Goal: Task Accomplishment & Management: Manage account settings

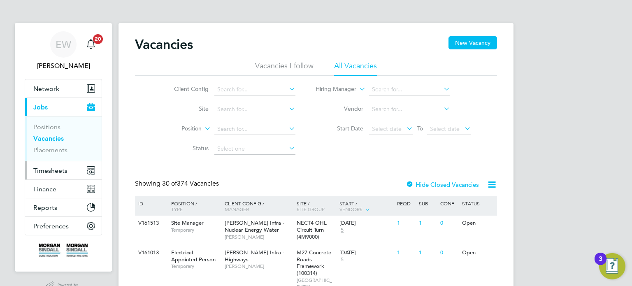
click at [57, 167] on span "Timesheets" at bounding box center [50, 171] width 34 height 8
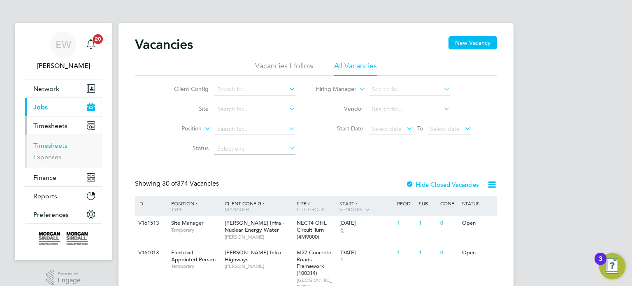
click at [58, 143] on link "Timesheets" at bounding box center [50, 146] width 34 height 8
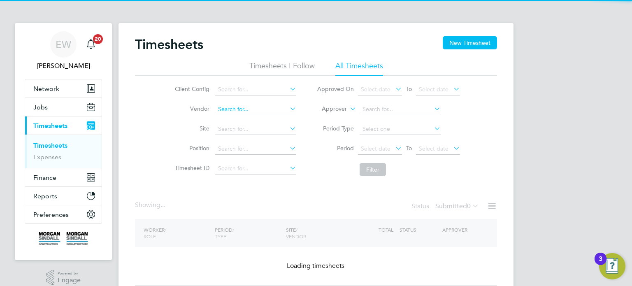
click at [234, 109] on input at bounding box center [255, 110] width 81 height 12
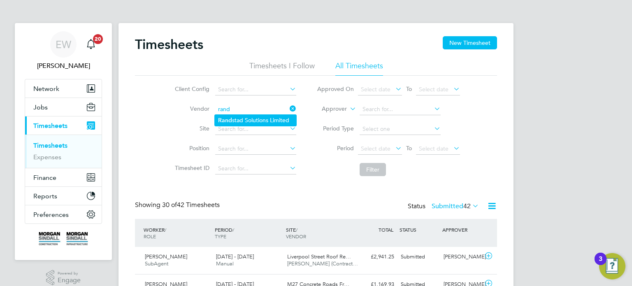
click at [250, 115] on li "Rand stad Solutions Limited" at bounding box center [255, 120] width 81 height 11
type input "Randstad Solutions Limited"
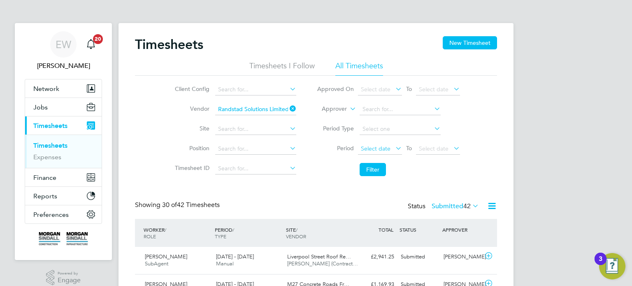
click at [375, 147] on span "Select date" at bounding box center [376, 148] width 30 height 7
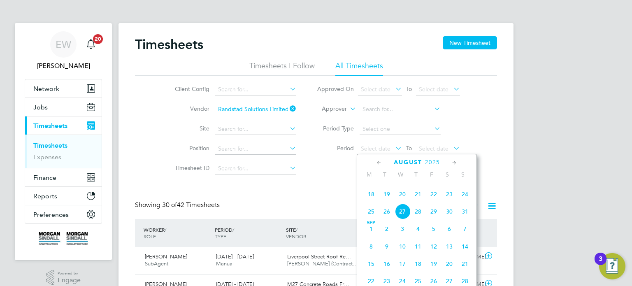
click at [451, 185] on span "16" at bounding box center [449, 177] width 16 height 16
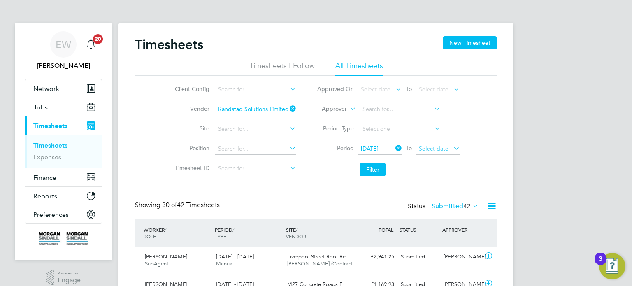
click at [434, 147] on span "Select date" at bounding box center [434, 148] width 30 height 7
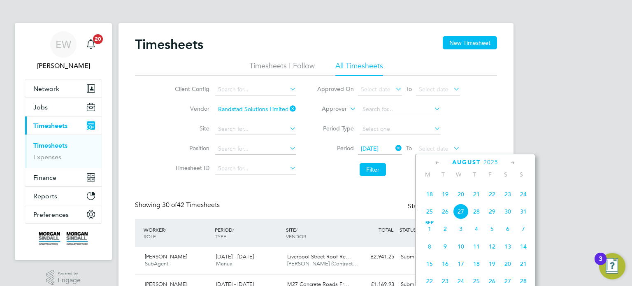
click at [492, 202] on span "22" at bounding box center [492, 194] width 16 height 16
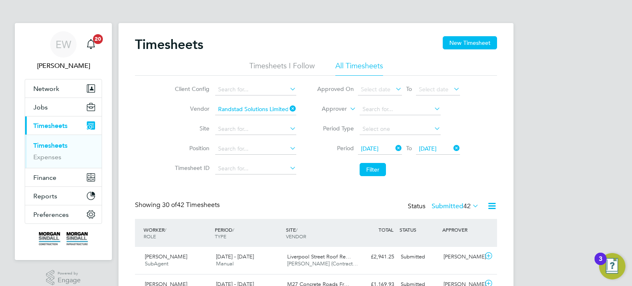
click at [374, 171] on button "Filter" at bounding box center [373, 169] width 26 height 13
click at [365, 174] on button "Filter" at bounding box center [373, 169] width 26 height 13
click at [71, 53] on div "EW" at bounding box center [63, 44] width 26 height 26
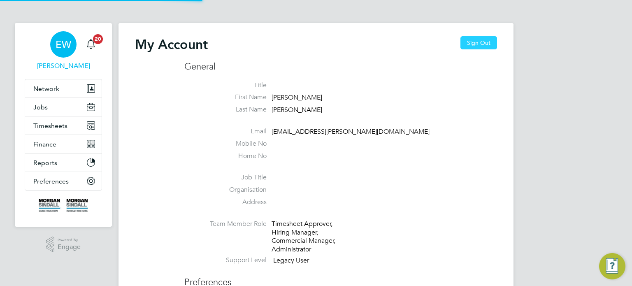
type input "[EMAIL_ADDRESS][PERSON_NAME][DOMAIN_NAME]"
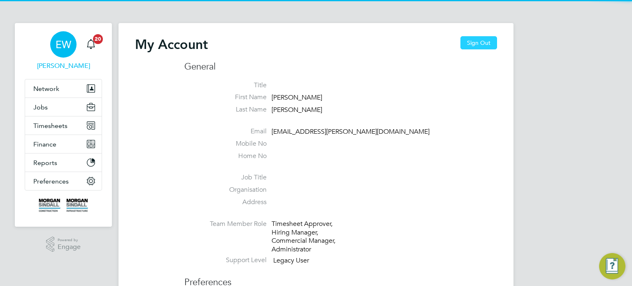
click at [489, 39] on button "Sign Out" at bounding box center [478, 42] width 37 height 13
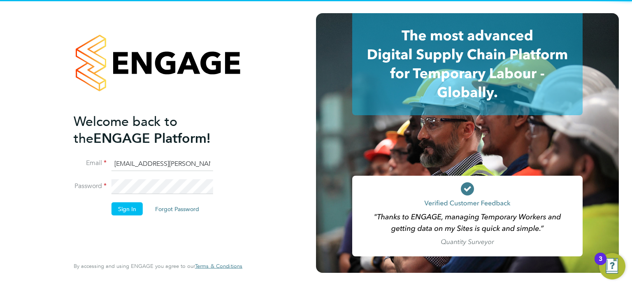
click at [165, 158] on input "[EMAIL_ADDRESS][PERSON_NAME][DOMAIN_NAME]" at bounding box center [163, 163] width 102 height 15
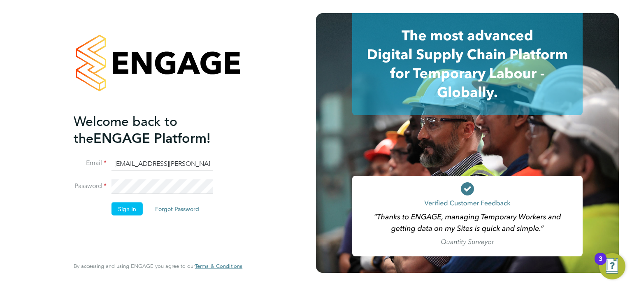
type input "[EMAIL_ADDRESS][DOMAIN_NAME]"
click at [116, 212] on button "Sign In" at bounding box center [127, 208] width 31 height 13
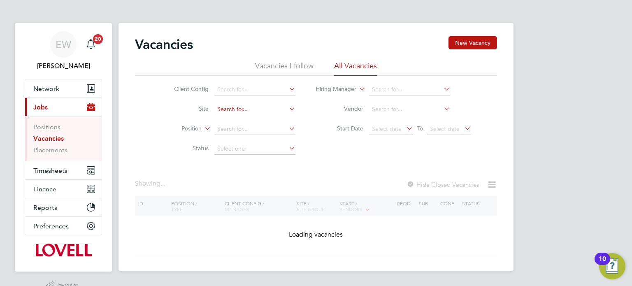
click at [246, 107] on input at bounding box center [254, 110] width 81 height 12
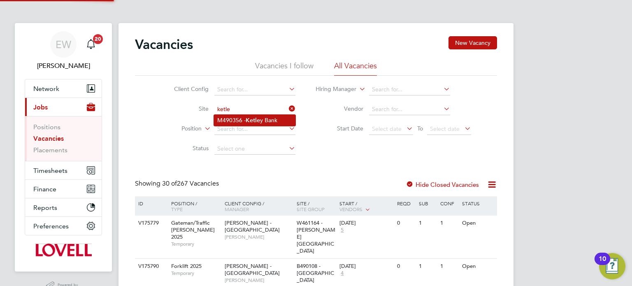
click at [257, 118] on b "Ketle" at bounding box center [253, 120] width 14 height 7
type input "M490356 - Ketley Bank"
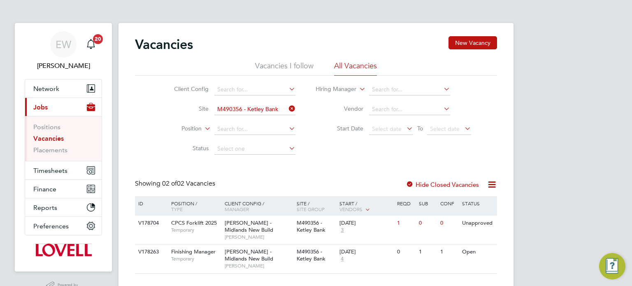
scroll to position [20, 0]
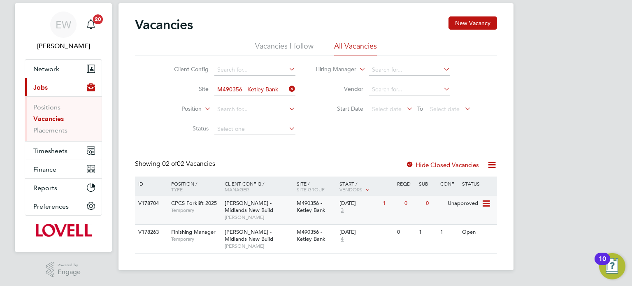
click at [404, 214] on div "V178704 CPCS Forklift 2025 Temporary Lovell - Midlands New Build Simon Penn M49…" at bounding box center [316, 210] width 362 height 28
click at [65, 28] on span "EW" at bounding box center [64, 24] width 16 height 11
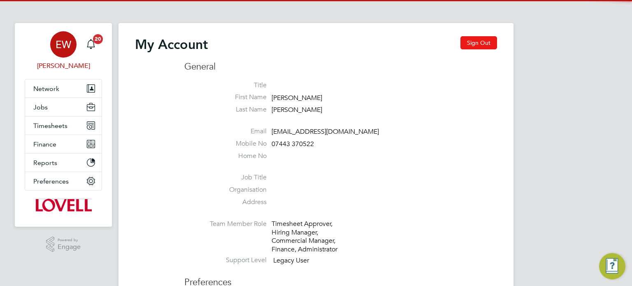
type input "labourdeskmslv@randstadcpe.com"
click at [466, 43] on button "Sign Out" at bounding box center [478, 42] width 37 height 13
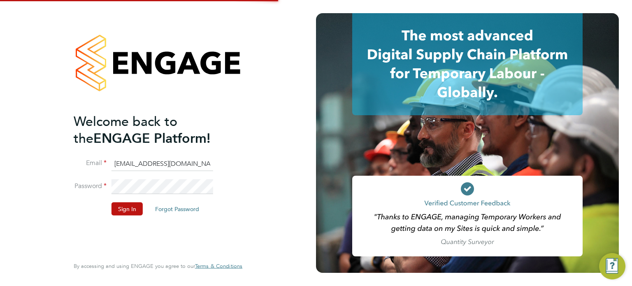
click at [171, 160] on input "[EMAIL_ADDRESS][DOMAIN_NAME]" at bounding box center [163, 163] width 102 height 15
type input "emma.wells@randstad.co.uk"
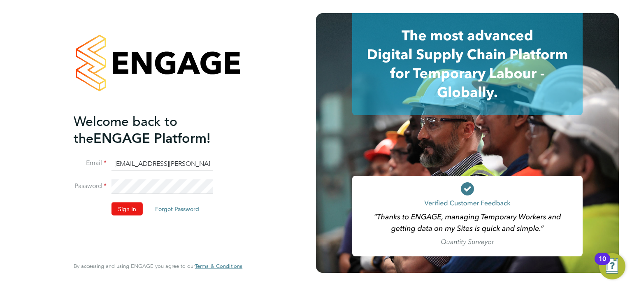
click at [114, 214] on button "Sign In" at bounding box center [127, 208] width 31 height 13
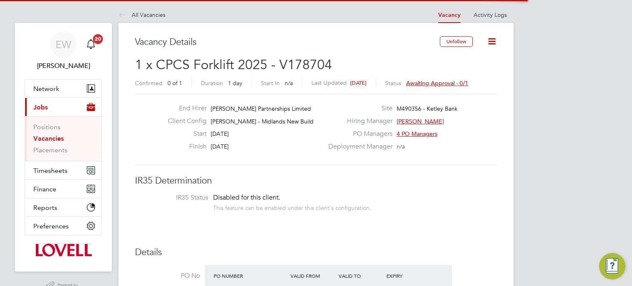
click at [455, 84] on span "Awaiting approval - 0/1" at bounding box center [437, 82] width 62 height 7
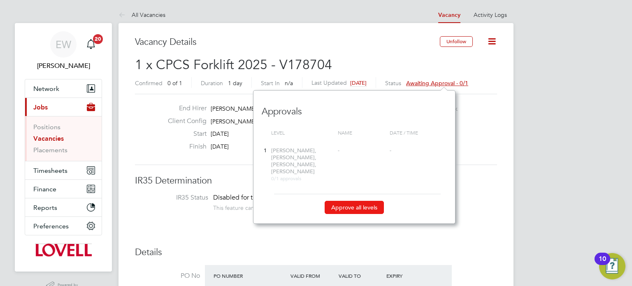
click at [347, 202] on button "Approve all levels" at bounding box center [354, 207] width 59 height 13
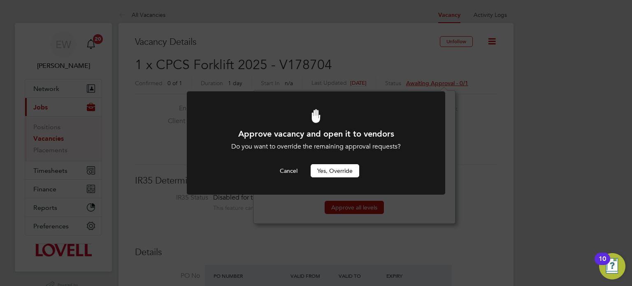
click at [342, 166] on button "Yes, Override" at bounding box center [335, 170] width 49 height 13
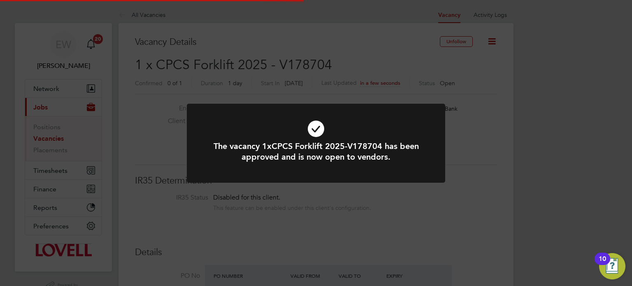
scroll to position [24, 58]
click at [505, 153] on div "The vacancy 1xCPCS Forklift 2025-V178704 has been approved and is now open to v…" at bounding box center [316, 143] width 632 height 286
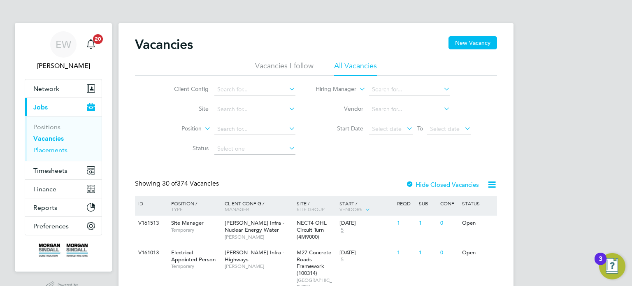
click at [43, 147] on link "Placements" at bounding box center [50, 150] width 34 height 8
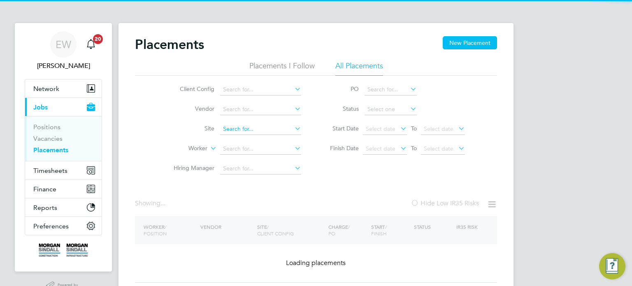
click at [236, 130] on input at bounding box center [260, 129] width 81 height 12
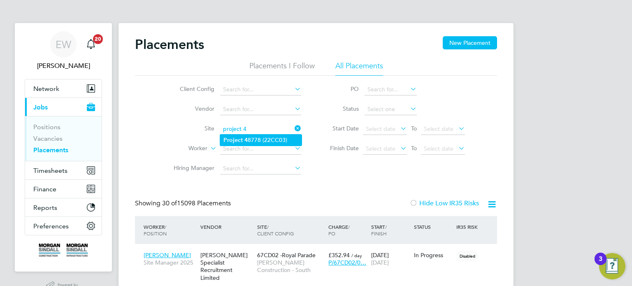
click at [272, 143] on li "Project 4 8778 (22CC03)" at bounding box center [260, 140] width 81 height 11
type input "Project 48778 (22CC03)"
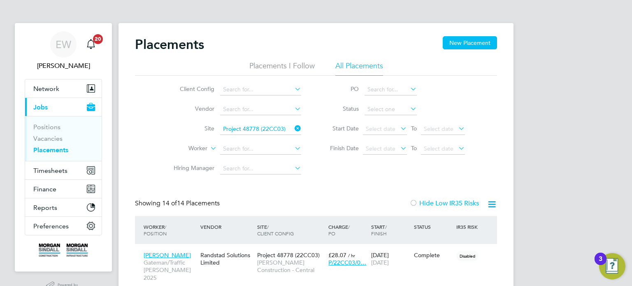
click at [386, 115] on li "Status" at bounding box center [393, 110] width 164 height 20
click at [384, 114] on input at bounding box center [391, 110] width 52 height 12
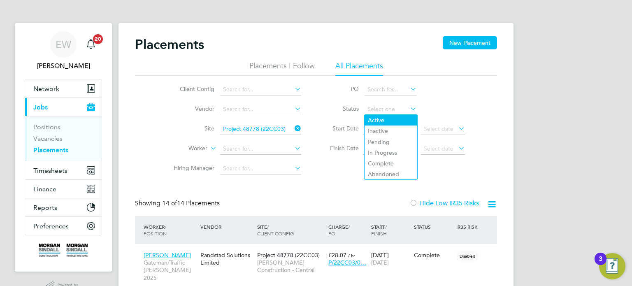
click at [380, 116] on li "Active" at bounding box center [391, 120] width 53 height 11
type input "Active"
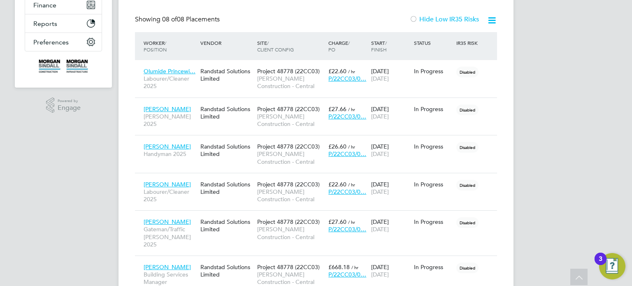
click at [219, 179] on div "Randstad Solutions Limited" at bounding box center [226, 188] width 57 height 23
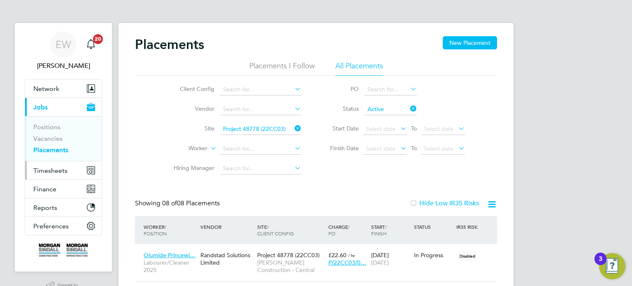
click at [45, 168] on span "Timesheets" at bounding box center [50, 171] width 34 height 8
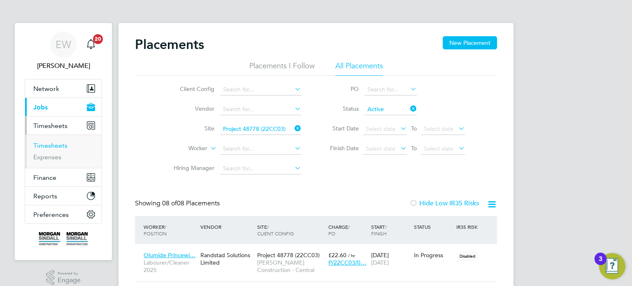
click at [54, 144] on link "Timesheets" at bounding box center [50, 146] width 34 height 8
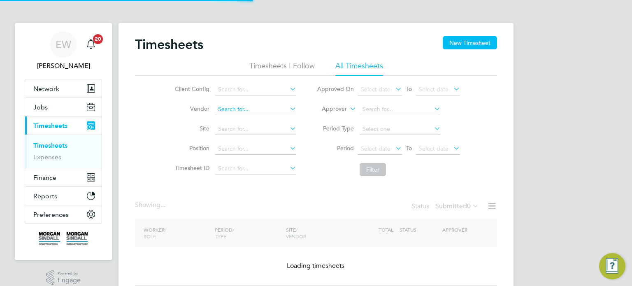
click at [228, 112] on input at bounding box center [255, 110] width 81 height 12
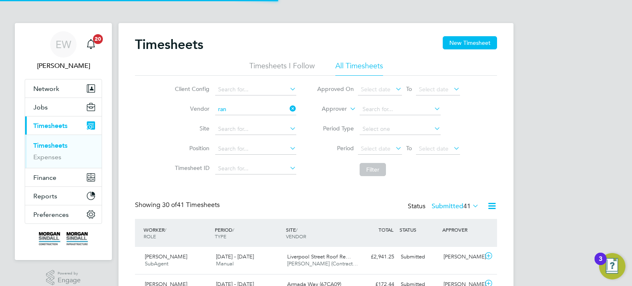
scroll to position [28, 72]
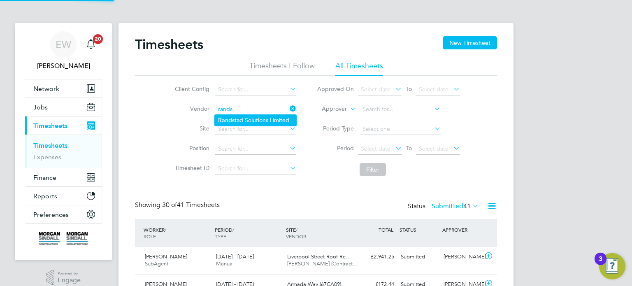
click at [249, 121] on li "Rands tad Solutions Limited" at bounding box center [255, 120] width 81 height 11
type input "Randstad Solutions Limited"
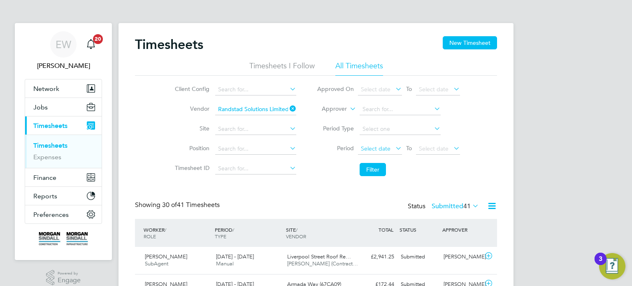
click at [377, 146] on span "Select date" at bounding box center [376, 148] width 30 height 7
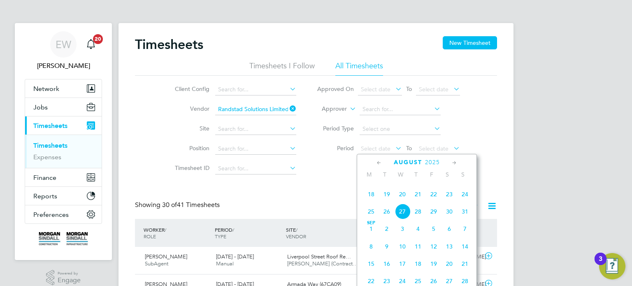
click at [449, 185] on span "16" at bounding box center [449, 177] width 16 height 16
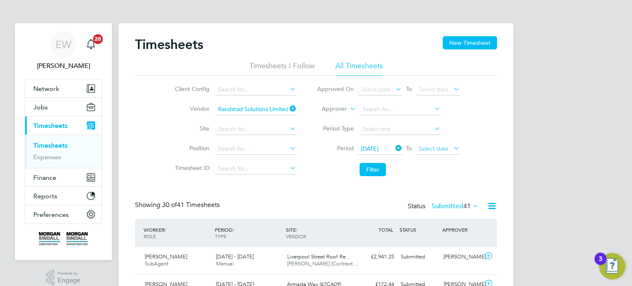
click at [437, 151] on span "Select date" at bounding box center [434, 148] width 30 height 7
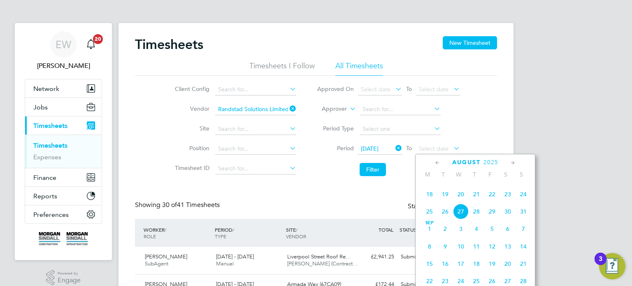
click at [490, 202] on span "22" at bounding box center [492, 194] width 16 height 16
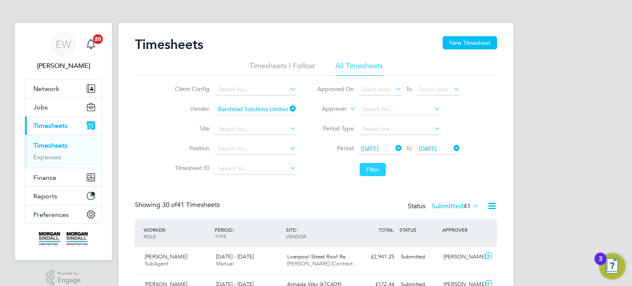
click at [376, 171] on button "Filter" at bounding box center [373, 169] width 26 height 13
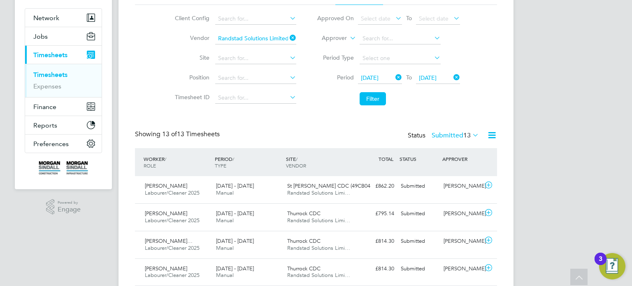
click at [447, 137] on label "Submitted 13" at bounding box center [455, 135] width 47 height 8
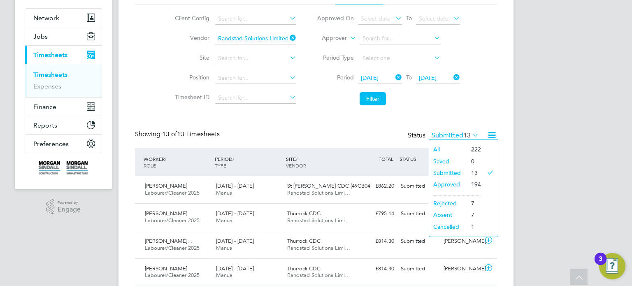
click at [456, 117] on div "Timesheets New Timesheet Timesheets I Follow All Timesheets Client Config Vendo…" at bounding box center [316, 256] width 362 height 582
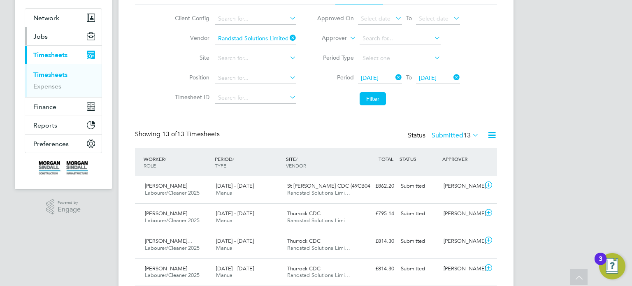
click at [42, 39] on button "Jobs" at bounding box center [63, 36] width 77 height 18
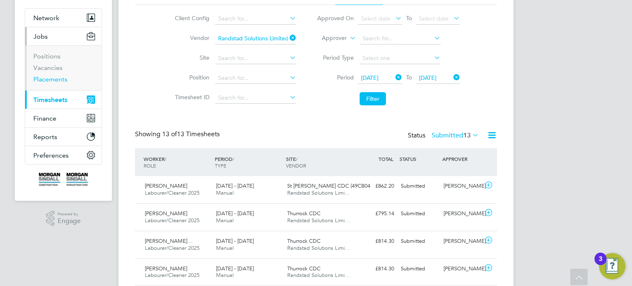
click at [60, 77] on link "Placements" at bounding box center [50, 79] width 34 height 8
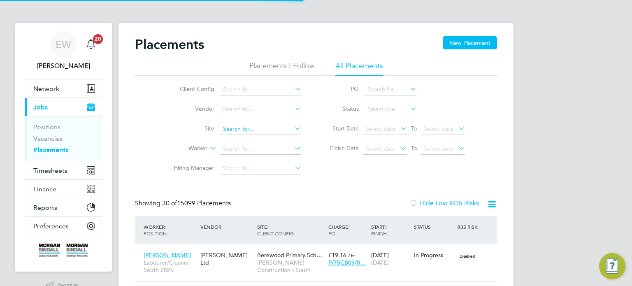
click at [248, 130] on input at bounding box center [260, 129] width 81 height 12
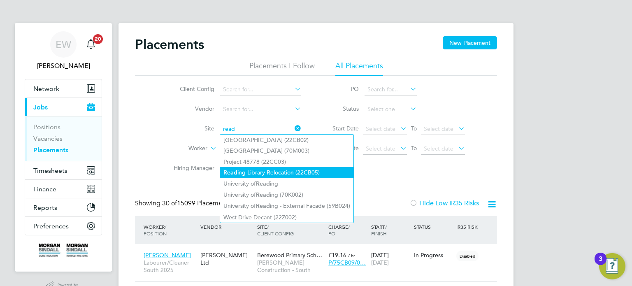
click at [270, 170] on li "Read ing Library Relocation (22CB05)" at bounding box center [286, 172] width 133 height 11
type input "Reading Library Relocation (22CB05)"
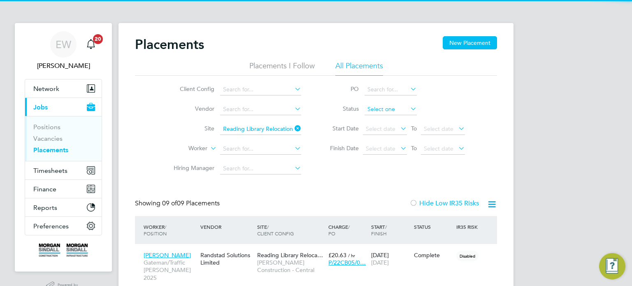
click at [376, 109] on input at bounding box center [391, 110] width 52 height 12
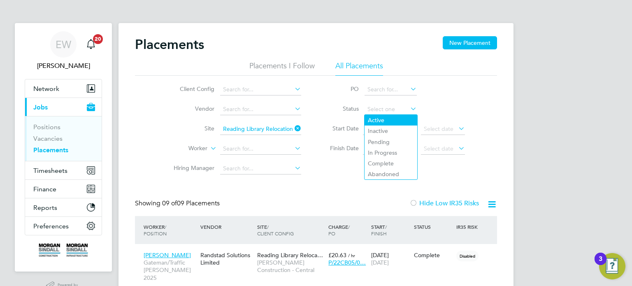
click at [375, 119] on li "Active" at bounding box center [391, 120] width 53 height 11
type input "Active"
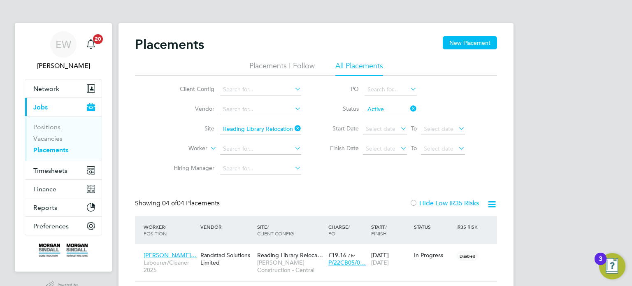
click at [58, 151] on link "Placements" at bounding box center [50, 150] width 35 height 8
click at [237, 148] on input at bounding box center [260, 149] width 81 height 12
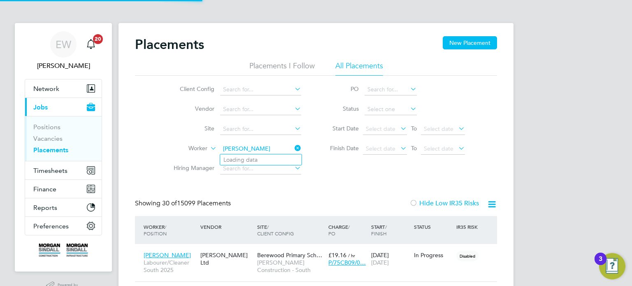
type input "gary b"
click at [293, 151] on icon at bounding box center [293, 148] width 0 height 12
click at [245, 129] on input at bounding box center [260, 129] width 81 height 12
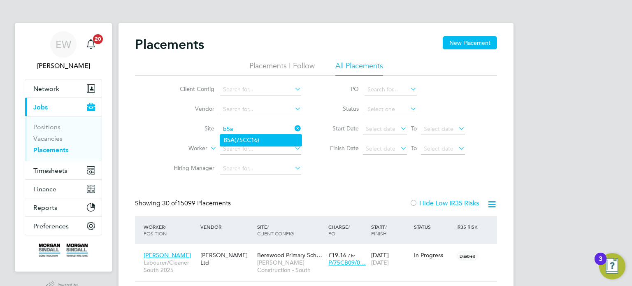
click at [251, 136] on li "B5A (75CC16)" at bounding box center [260, 140] width 81 height 11
type input "B5A (75CC16)"
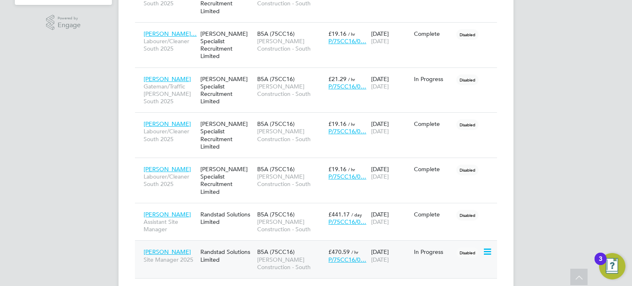
click at [236, 244] on div "Randstad Solutions Limited" at bounding box center [226, 255] width 57 height 23
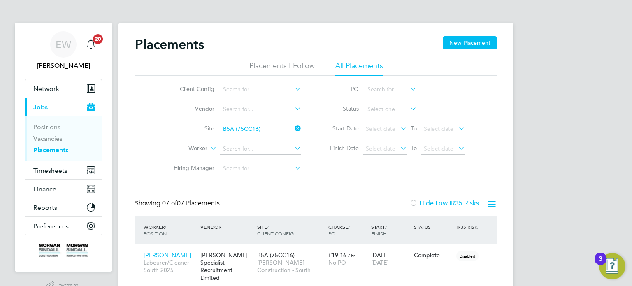
click at [54, 149] on link "Placements" at bounding box center [50, 150] width 35 height 8
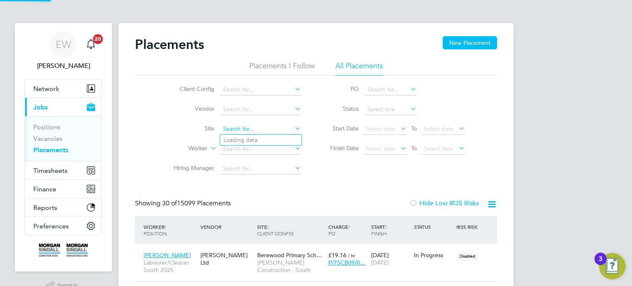
click at [245, 128] on input at bounding box center [260, 129] width 81 height 12
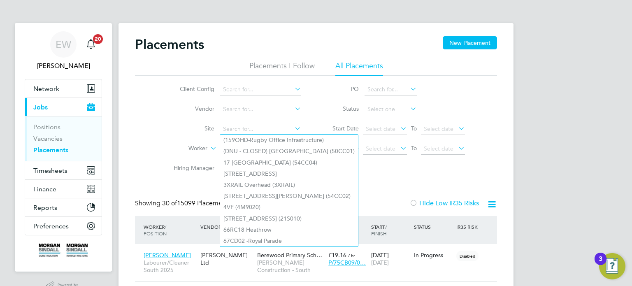
click at [153, 117] on div "Client Config Vendor Site Worker Hiring Manager PO Status Start Date Select dat…" at bounding box center [316, 127] width 362 height 103
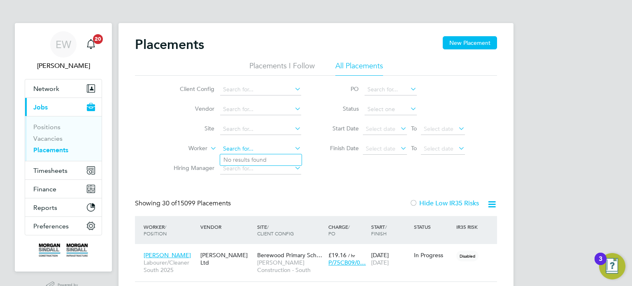
click at [256, 146] on input at bounding box center [260, 149] width 81 height 12
type input "goetr"
click at [240, 130] on input at bounding box center [260, 129] width 81 height 12
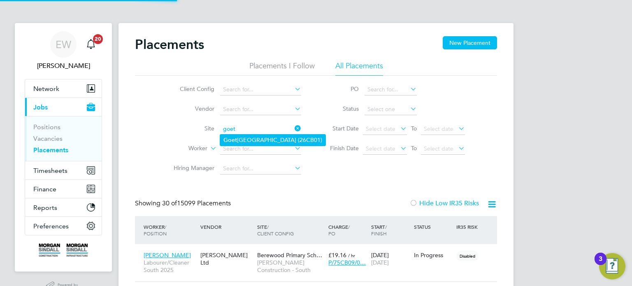
click at [260, 138] on li "Goet re Primary School (26CB01)" at bounding box center [272, 140] width 105 height 11
type input "Goetre Primary School (26CB01)"
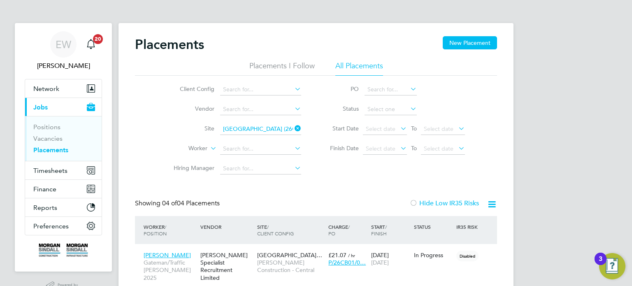
click at [293, 129] on icon at bounding box center [293, 129] width 0 height 12
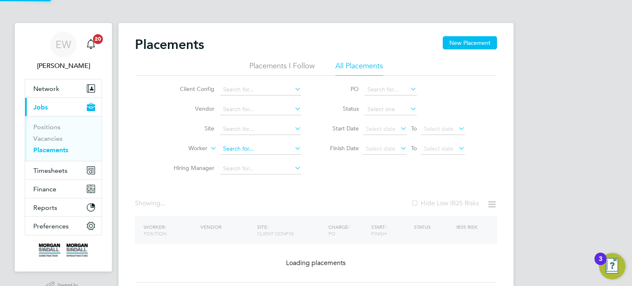
click at [241, 151] on input at bounding box center [260, 149] width 81 height 12
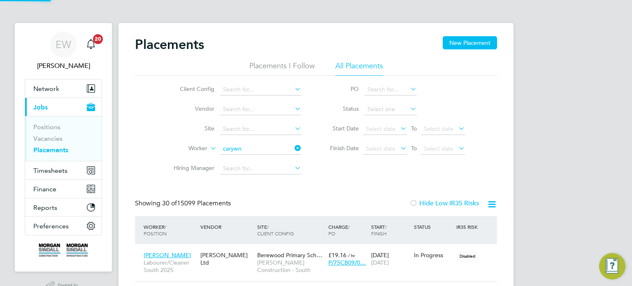
scroll to position [31, 72]
type input "carywn"
click at [293, 147] on icon at bounding box center [293, 148] width 0 height 12
click at [248, 133] on input at bounding box center [260, 129] width 81 height 12
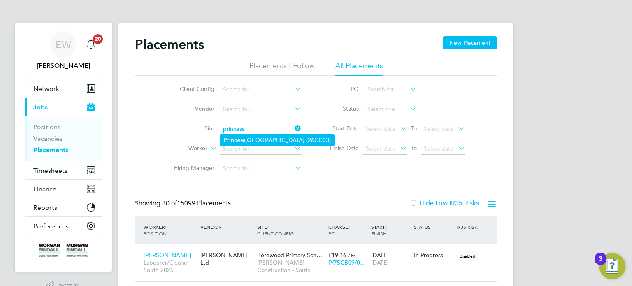
click at [245, 141] on li "Princess Royal Theatre (26CC03)" at bounding box center [277, 140] width 114 height 11
type input "Princess Royal Theatre (26CC03)"
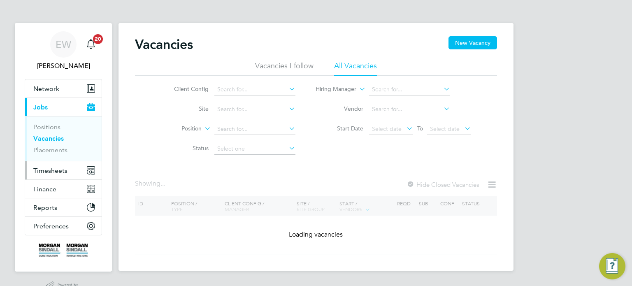
click at [54, 167] on span "Timesheets" at bounding box center [50, 171] width 34 height 8
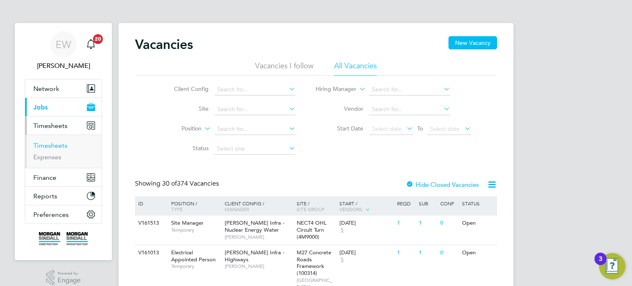
click at [54, 144] on link "Timesheets" at bounding box center [50, 146] width 34 height 8
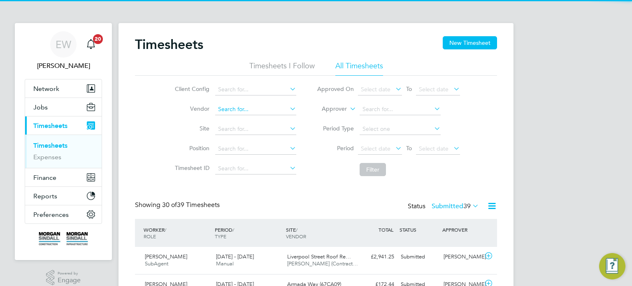
click at [246, 111] on input at bounding box center [255, 110] width 81 height 12
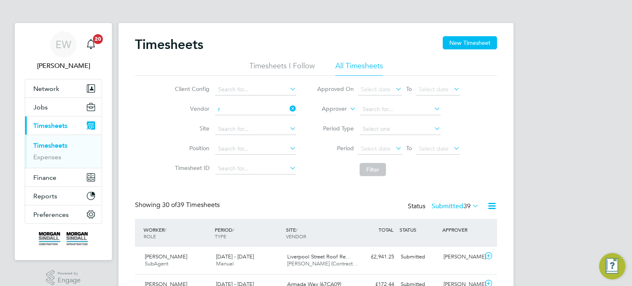
type input "rn"
click at [275, 106] on input at bounding box center [255, 110] width 81 height 12
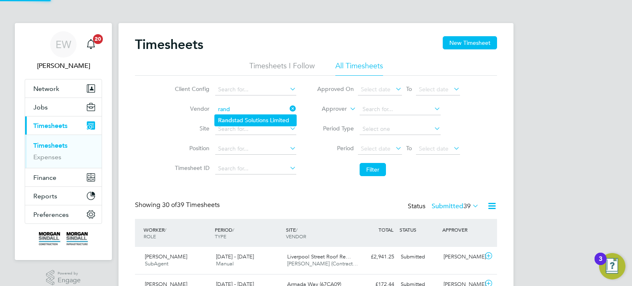
click at [278, 116] on li "Rand stad Solutions Limited" at bounding box center [255, 120] width 81 height 11
type input "Randstad Solutions Limited"
click at [384, 155] on li "Period Select date To Select date" at bounding box center [389, 149] width 164 height 20
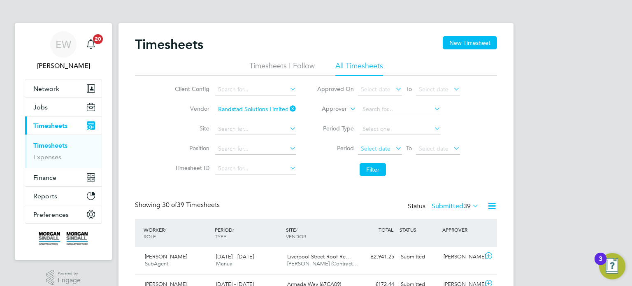
click at [383, 153] on span "Select date" at bounding box center [380, 149] width 44 height 11
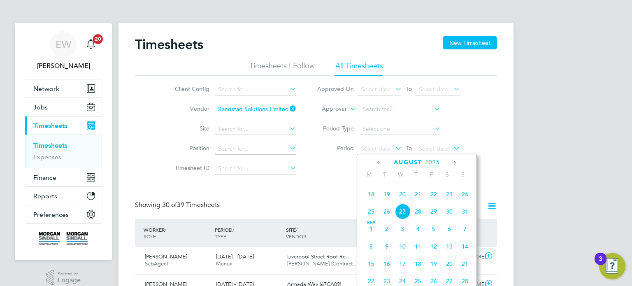
click at [446, 185] on span "16" at bounding box center [449, 177] width 16 height 16
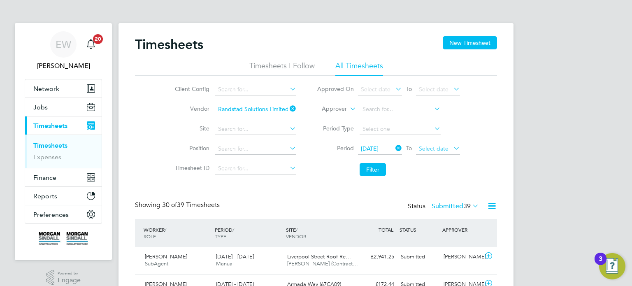
click at [446, 152] on span "Select date" at bounding box center [438, 149] width 44 height 11
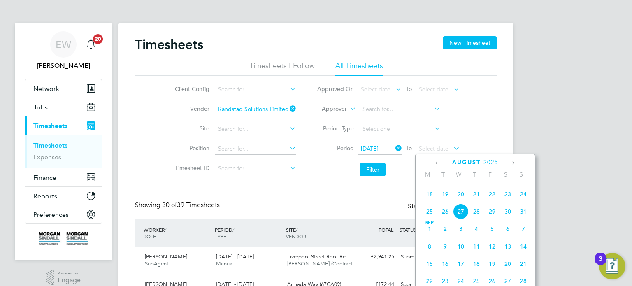
click at [493, 202] on span "22" at bounding box center [492, 194] width 16 height 16
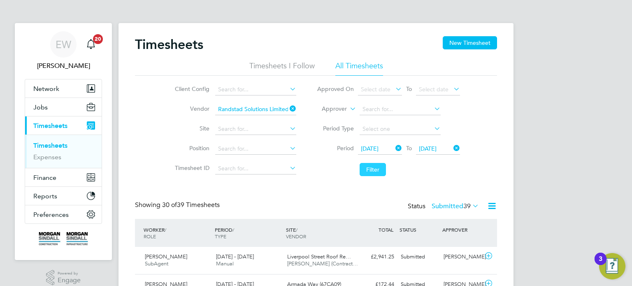
click at [374, 167] on button "Filter" at bounding box center [373, 169] width 26 height 13
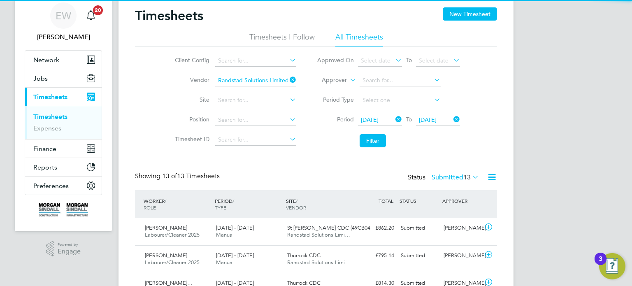
click at [452, 176] on label "Submitted 13" at bounding box center [455, 177] width 47 height 8
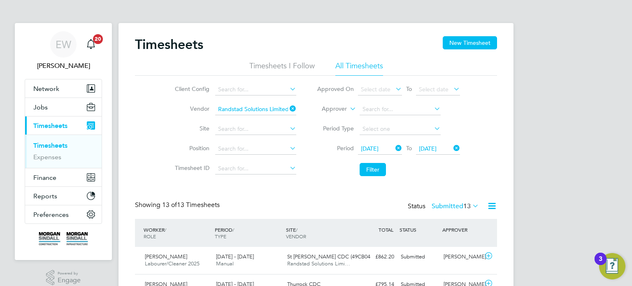
click at [288, 106] on icon at bounding box center [288, 109] width 0 height 12
click at [248, 128] on input at bounding box center [255, 129] width 81 height 12
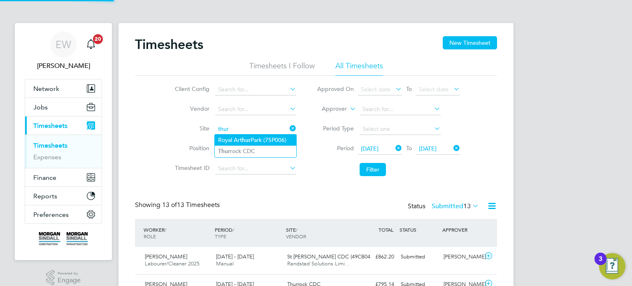
click at [263, 141] on li "Royal Ar thur Park (75P006)" at bounding box center [255, 140] width 81 height 11
type input "Royal Arthur Park (75P006)"
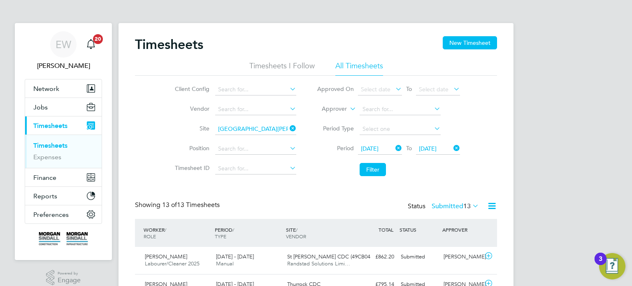
click at [258, 126] on input "Royal Arthur Park (75P006)" at bounding box center [255, 129] width 81 height 12
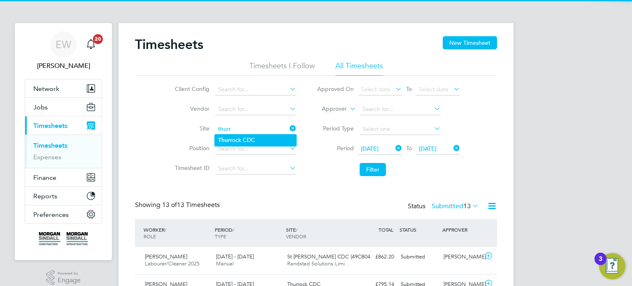
click at [260, 140] on li "Thurr ock CDC" at bounding box center [255, 140] width 81 height 11
type input "Thurrock CDC"
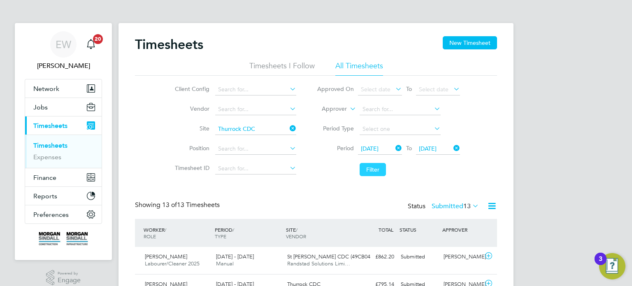
click at [366, 170] on button "Filter" at bounding box center [373, 169] width 26 height 13
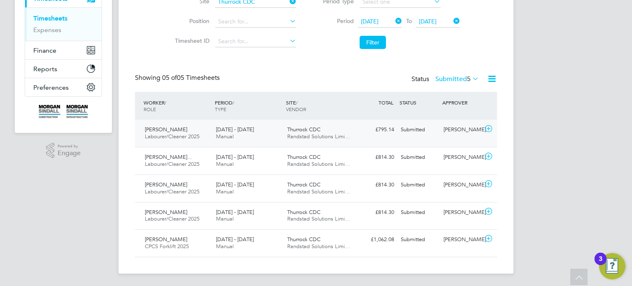
click at [459, 139] on div "William Lewis Labourer/Cleaner 2025 16 - 22 Aug 2025 16 - 22 Aug 2025 Manual Th…" at bounding box center [316, 133] width 362 height 27
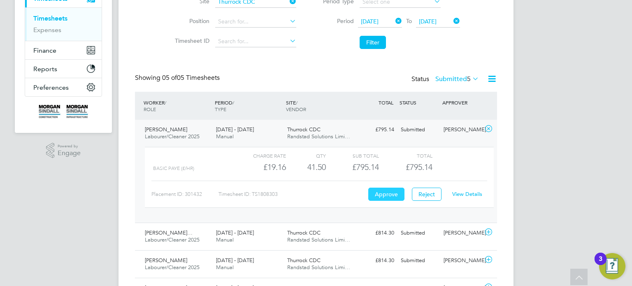
click at [386, 192] on button "Approve" at bounding box center [386, 194] width 36 height 13
click at [453, 139] on div "William Lewis Labourer/Cleaner 2025 16 - 22 Aug 2025 16 - 22 Aug 2025 Manual Th…" at bounding box center [316, 171] width 362 height 103
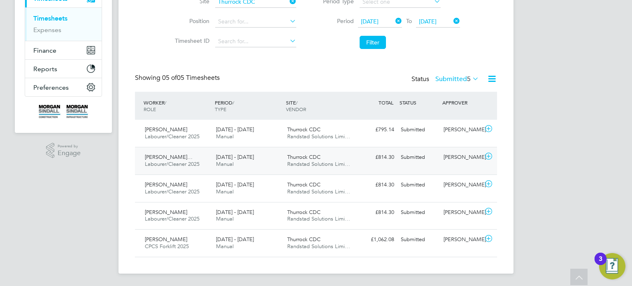
click at [458, 166] on div "Hussein Adam Adamu… Labourer/Cleaner 2025 16 - 22 Aug 2025 16 - 22 Aug 2025 Man…" at bounding box center [316, 161] width 362 height 28
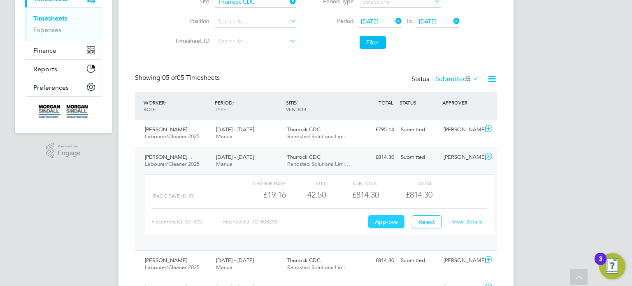
click at [393, 219] on button "Approve" at bounding box center [386, 221] width 36 height 13
click at [427, 172] on div "Charge rate QTY Sub Total Total Basic PAYE (£/HR) £19.16 42.5 42.50 43 £814.30 …" at bounding box center [319, 209] width 355 height 76
click at [437, 164] on div "Hussein Adam Adamu… Labourer/Cleaner 2025 16 - 22 Aug 2025 16 - 22 Aug 2025 Man…" at bounding box center [316, 198] width 362 height 103
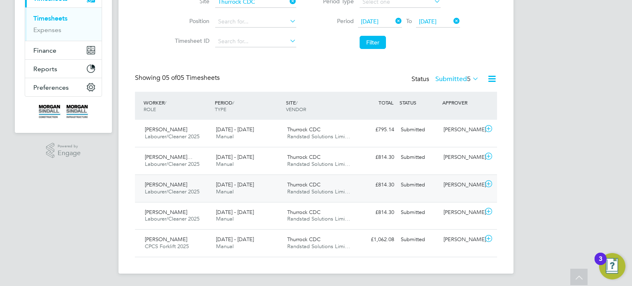
click at [452, 190] on div "Joe Hopewell" at bounding box center [461, 185] width 43 height 14
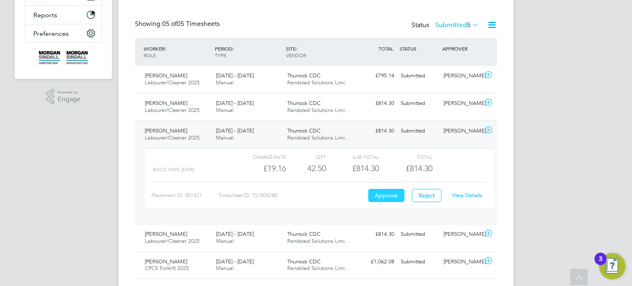
click at [379, 190] on button "Approve" at bounding box center [386, 195] width 36 height 13
click at [435, 130] on div "Submitted" at bounding box center [418, 131] width 43 height 14
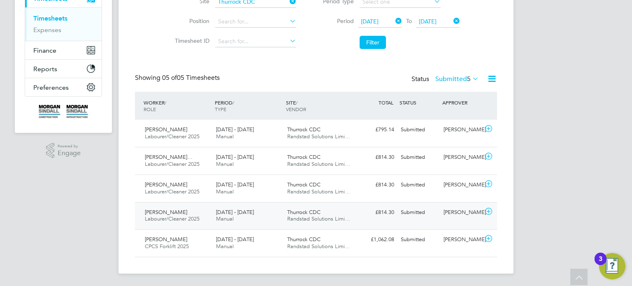
click at [463, 217] on div "Joe Hopewell" at bounding box center [461, 213] width 43 height 14
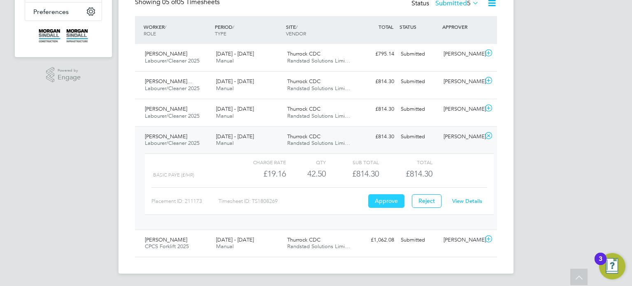
click at [381, 202] on button "Approve" at bounding box center [386, 200] width 36 height 13
click at [427, 132] on div "Submitted" at bounding box center [418, 137] width 43 height 14
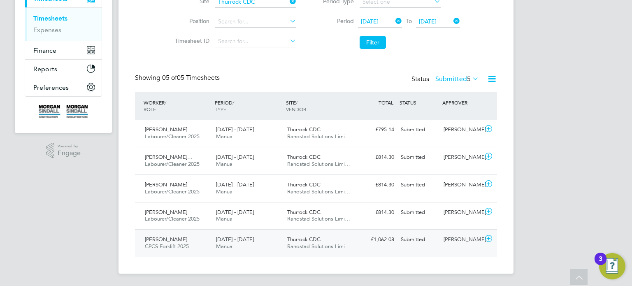
click at [437, 229] on div "Gabriel Rosca CPCS Forklift 2025 16 - 22 Aug 2025 16 - 22 Aug 2025 Manual Thurr…" at bounding box center [316, 243] width 362 height 28
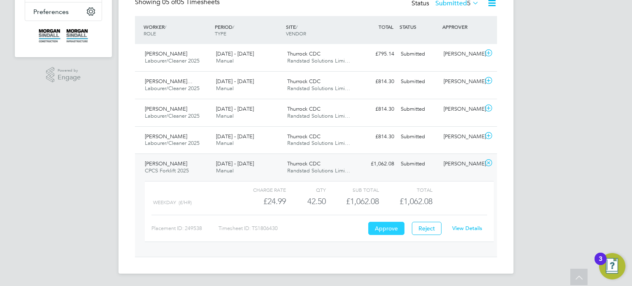
click at [388, 223] on button "Approve" at bounding box center [386, 228] width 36 height 13
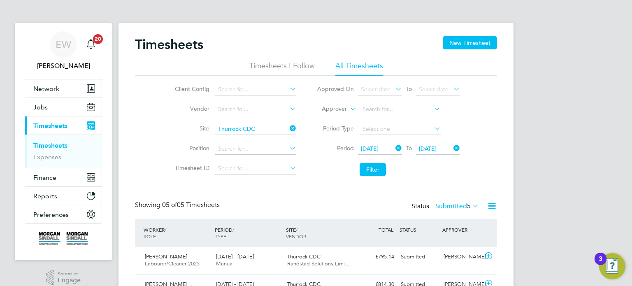
click at [288, 131] on icon at bounding box center [288, 129] width 0 height 12
click at [251, 105] on input at bounding box center [255, 110] width 81 height 12
click at [276, 123] on li "Rand stad Solutions Limited" at bounding box center [255, 120] width 81 height 11
type input "Randstad Solutions Limited"
click at [370, 172] on button "Filter" at bounding box center [373, 169] width 26 height 13
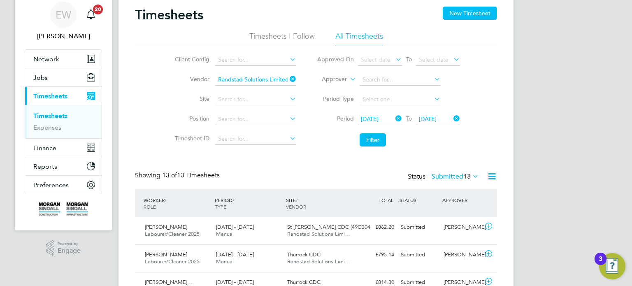
click at [441, 179] on label "Submitted 13" at bounding box center [455, 176] width 47 height 8
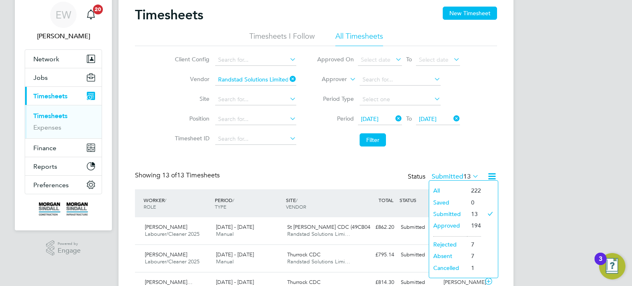
click at [446, 235] on li at bounding box center [450, 234] width 34 height 5
click at [446, 226] on li "Approved" at bounding box center [448, 226] width 38 height 12
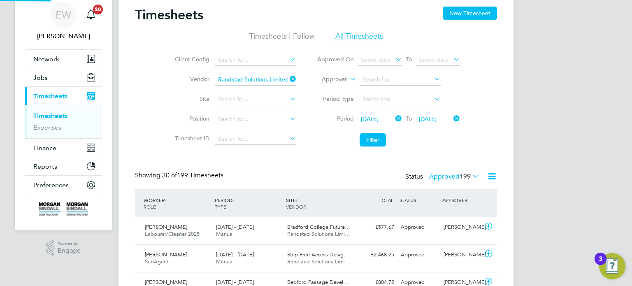
click at [448, 177] on label "Approved 199" at bounding box center [454, 176] width 50 height 8
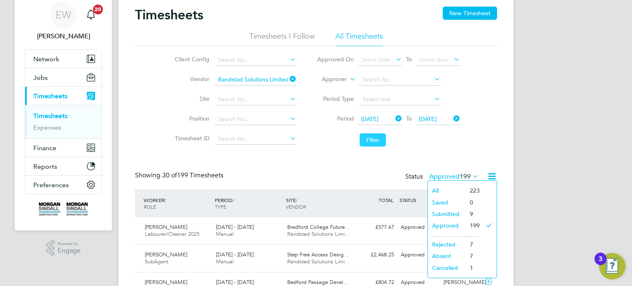
click at [367, 144] on button "Filter" at bounding box center [373, 139] width 26 height 13
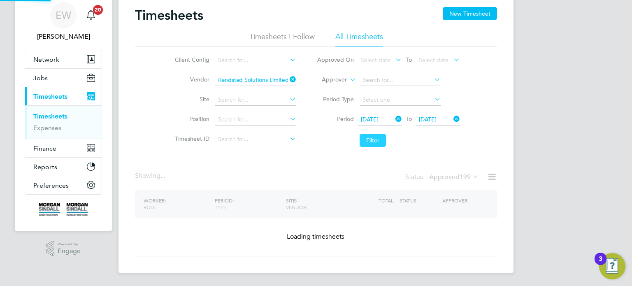
scroll to position [29, 0]
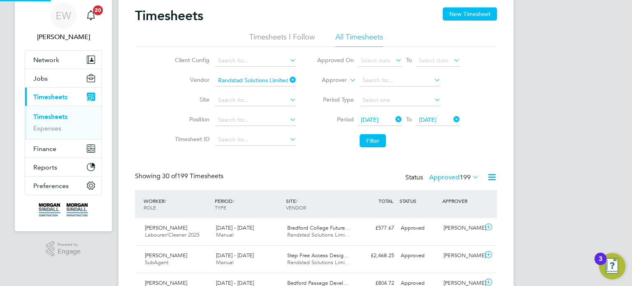
click at [456, 173] on label "Approved 199" at bounding box center [454, 177] width 50 height 8
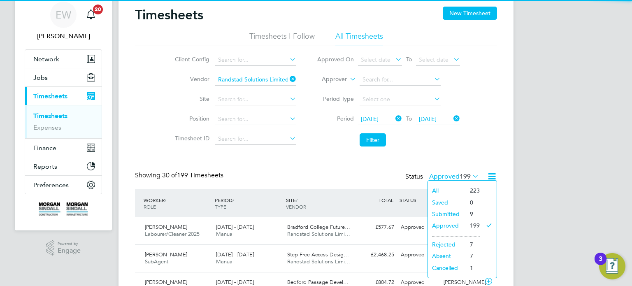
scroll to position [4, 4]
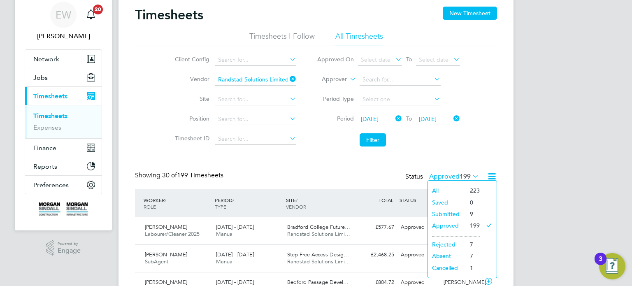
click at [453, 211] on li "Submitted" at bounding box center [447, 214] width 38 height 12
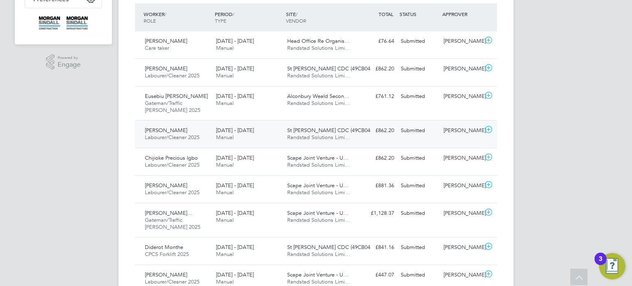
click at [419, 146] on div "Alexandru Tanasov Labourer/Cleaner 2025 16 - 22 Aug 2025 16 - 22 Aug 2025 Manua…" at bounding box center [316, 134] width 362 height 28
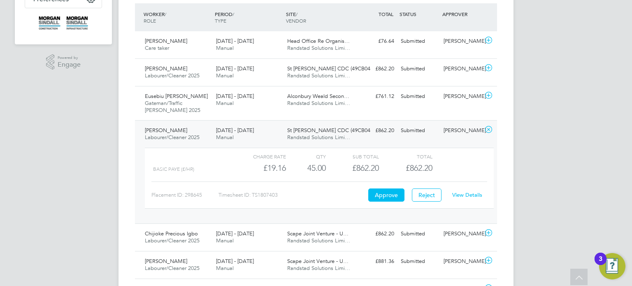
click at [437, 133] on div "Submitted" at bounding box center [418, 131] width 43 height 14
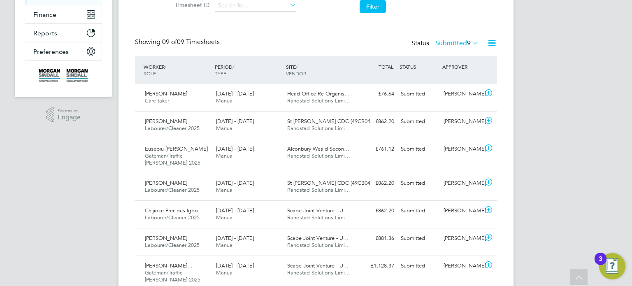
scroll to position [0, 0]
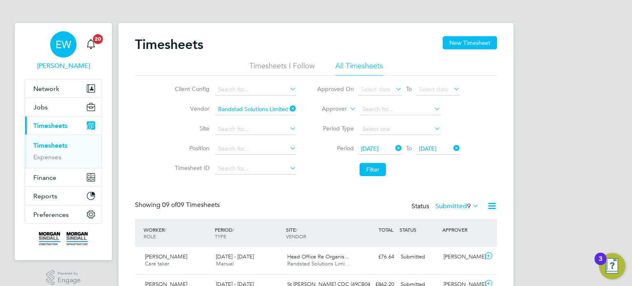
click at [62, 43] on span "EW" at bounding box center [64, 44] width 16 height 11
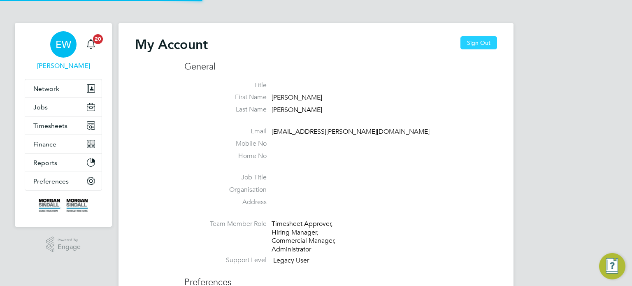
type input "emma.wells@randstad.co.uk"
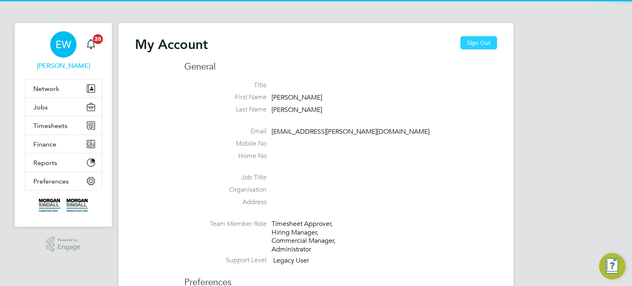
click at [482, 42] on button "Sign Out" at bounding box center [478, 42] width 37 height 13
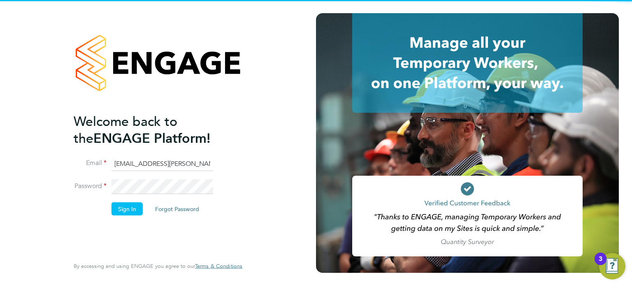
click at [148, 163] on input "emma.wells@randstad.co.uk" at bounding box center [163, 163] width 102 height 15
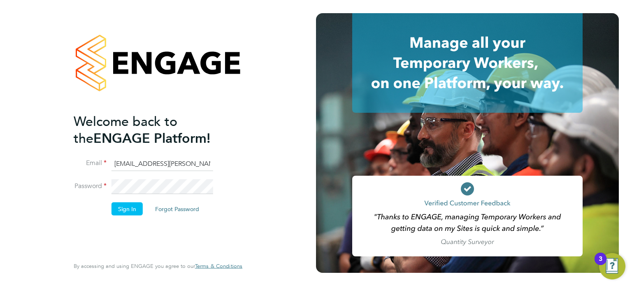
type input "labourdeskmslv@randstadcpe.com"
click at [125, 209] on button "Sign In" at bounding box center [127, 208] width 31 height 13
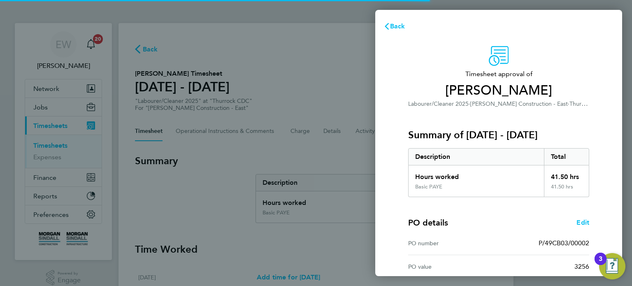
scroll to position [107, 0]
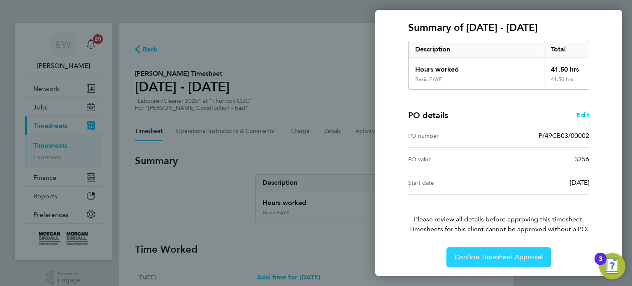
click at [490, 261] on button "Confirm Timesheet Approval" at bounding box center [498, 257] width 105 height 20
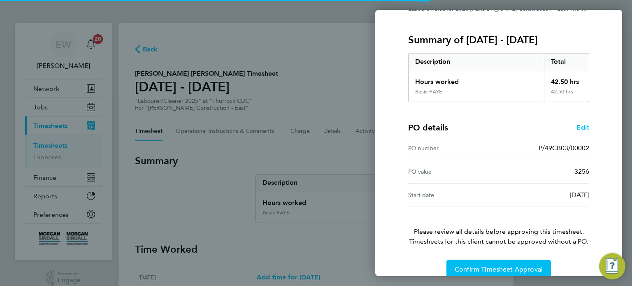
scroll to position [124, 0]
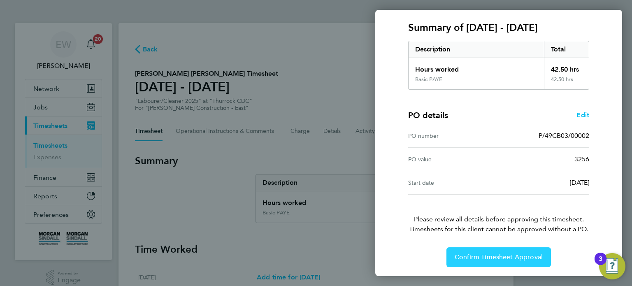
click at [488, 253] on span "Confirm Timesheet Approval" at bounding box center [499, 257] width 88 height 8
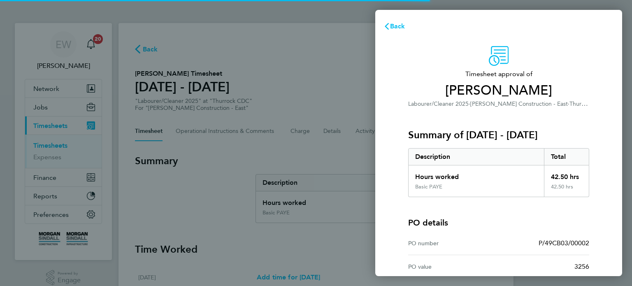
scroll to position [107, 0]
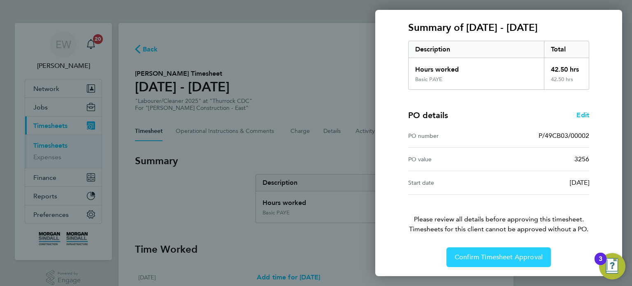
click at [483, 251] on button "Confirm Timesheet Approval" at bounding box center [498, 257] width 105 height 20
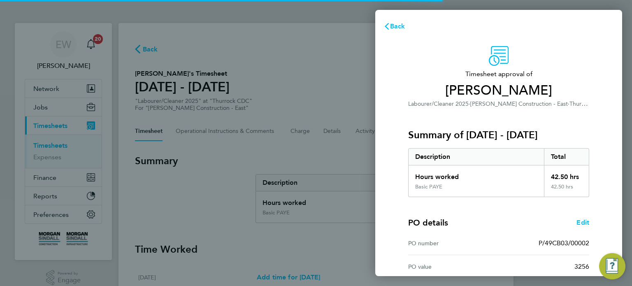
scroll to position [107, 0]
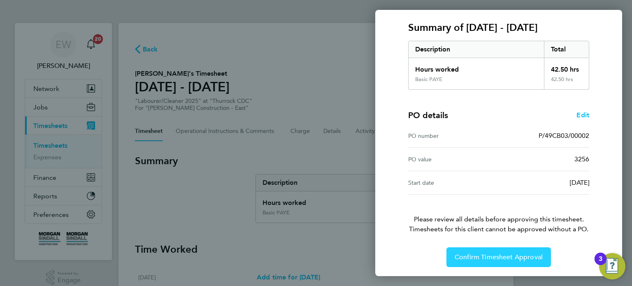
click at [494, 259] on span "Confirm Timesheet Approval" at bounding box center [499, 257] width 88 height 8
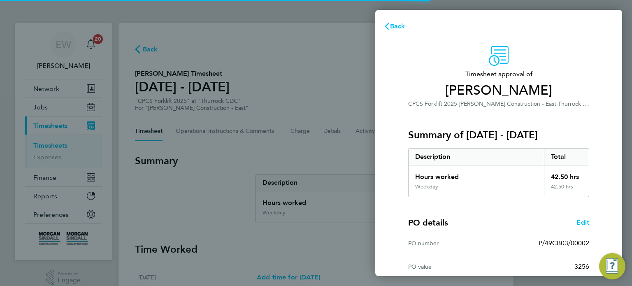
scroll to position [107, 0]
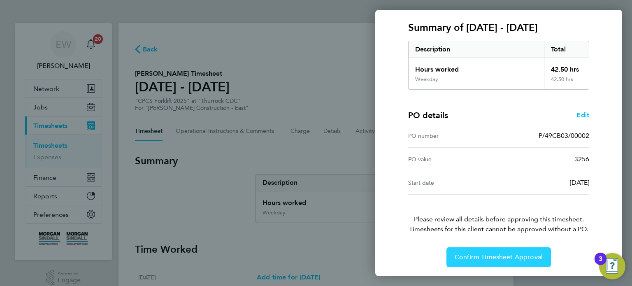
click at [493, 261] on button "Confirm Timesheet Approval" at bounding box center [498, 257] width 105 height 20
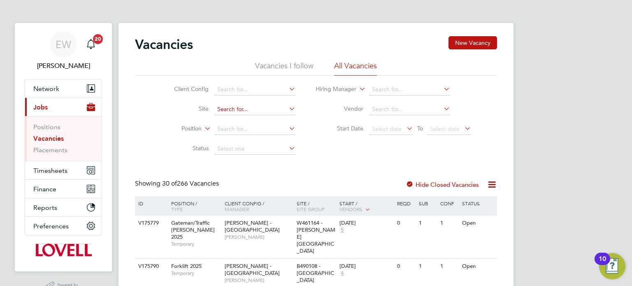
click at [232, 110] on input at bounding box center [254, 110] width 81 height 12
click at [252, 120] on b "Oakfiel" at bounding box center [256, 120] width 20 height 7
type input "W461160 - Oakfield Campus"
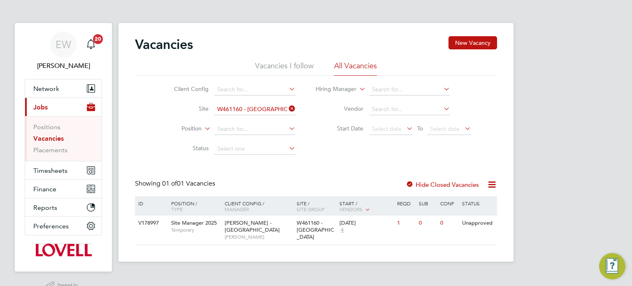
scroll to position [20, 0]
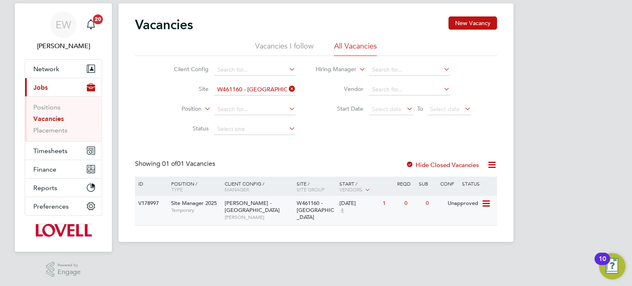
click at [488, 205] on icon at bounding box center [485, 204] width 8 height 10
click at [458, 250] on li "Update Status" at bounding box center [466, 246] width 48 height 12
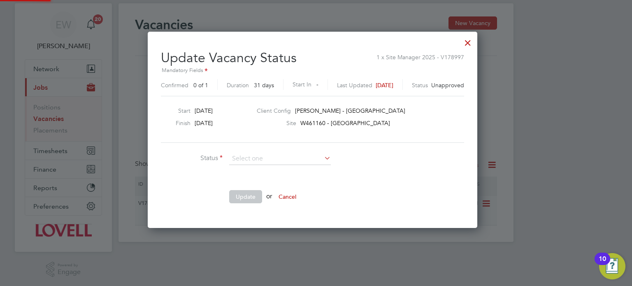
scroll to position [196, 336]
click at [261, 168] on li "Cancelled" at bounding box center [280, 169] width 102 height 11
type input "Cancelled"
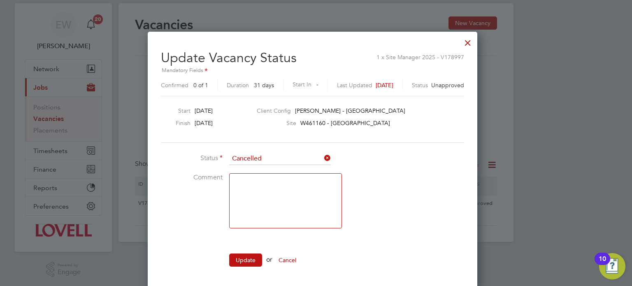
scroll to position [259, 336]
click at [246, 258] on button "Update" at bounding box center [245, 259] width 33 height 13
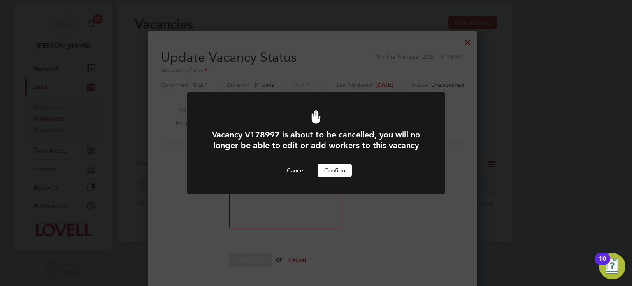
click at [335, 172] on button "Confirm" at bounding box center [335, 170] width 34 height 13
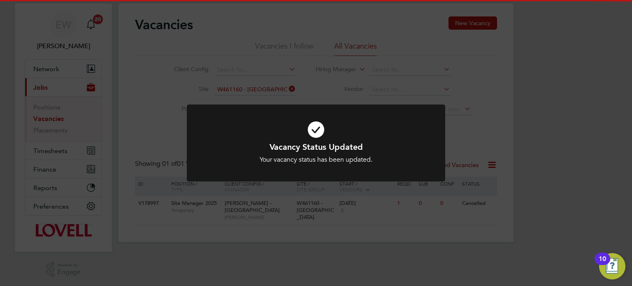
click at [472, 101] on div "Vacancy Status Updated Your vacancy status has been updated. Cancel Okay" at bounding box center [316, 143] width 632 height 286
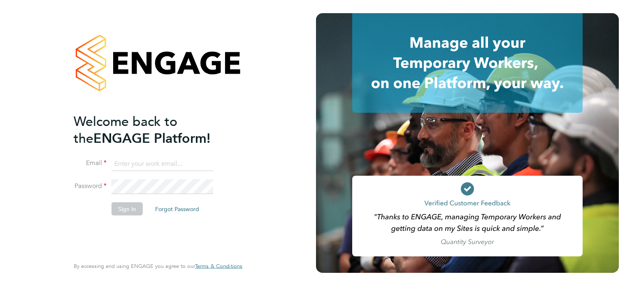
type input "[EMAIL_ADDRESS][DOMAIN_NAME]"
click at [168, 165] on input "[EMAIL_ADDRESS][DOMAIN_NAME]" at bounding box center [163, 163] width 102 height 15
click at [131, 206] on button "Sign In" at bounding box center [127, 208] width 31 height 13
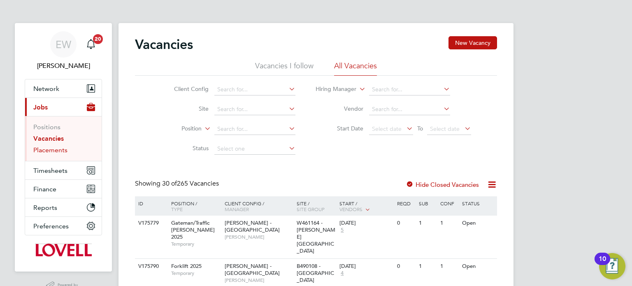
click at [50, 147] on link "Placements" at bounding box center [50, 150] width 34 height 8
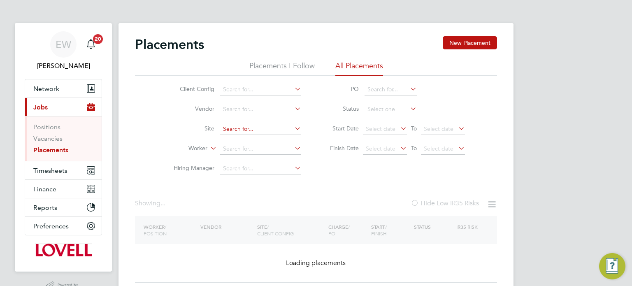
click at [244, 125] on input at bounding box center [260, 129] width 81 height 12
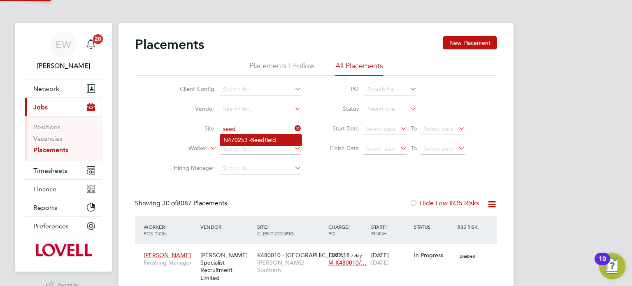
click at [255, 137] on b "Seed" at bounding box center [258, 140] width 14 height 7
type input "N470253 - Seedfield"
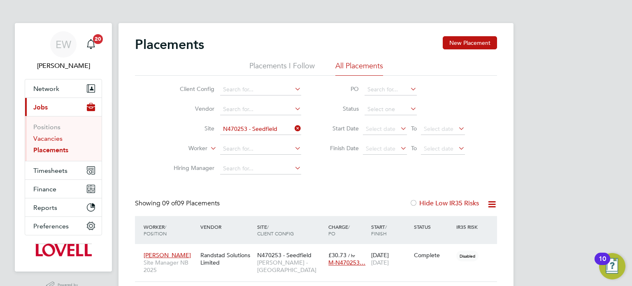
click at [41, 137] on link "Vacancies" at bounding box center [47, 139] width 29 height 8
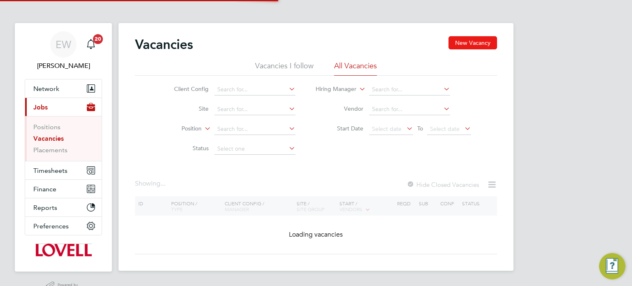
click at [470, 44] on button "New Vacancy" at bounding box center [472, 42] width 49 height 13
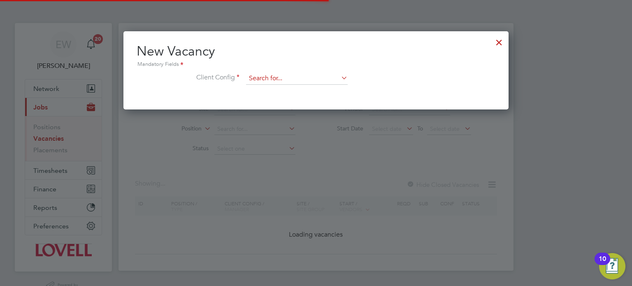
scroll to position [78, 386]
click at [282, 79] on input at bounding box center [297, 78] width 102 height 12
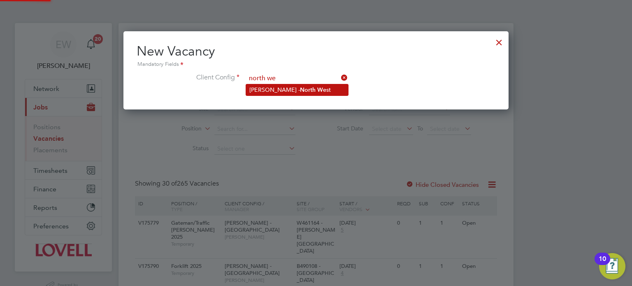
click at [299, 90] on li "Lovell - North We st" at bounding box center [297, 89] width 102 height 11
type input "[PERSON_NAME] - [GEOGRAPHIC_DATA]"
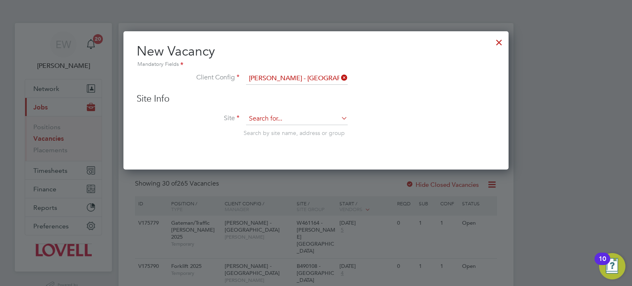
click at [281, 119] on input at bounding box center [297, 119] width 102 height 12
click at [288, 129] on b "Seed" at bounding box center [284, 129] width 14 height 7
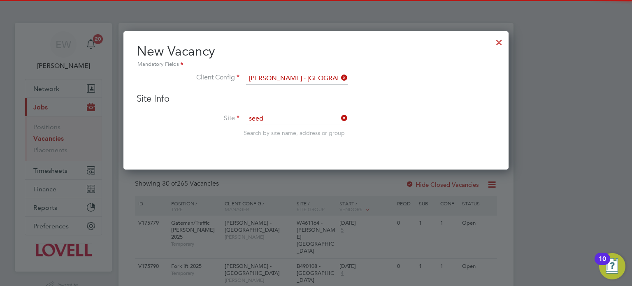
type input "N470253 - Seedfield"
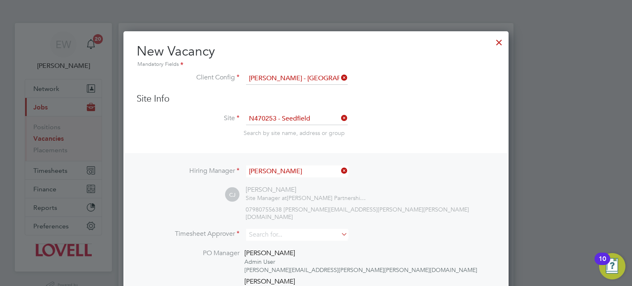
scroll to position [454, 386]
click at [274, 229] on input at bounding box center [297, 235] width 102 height 12
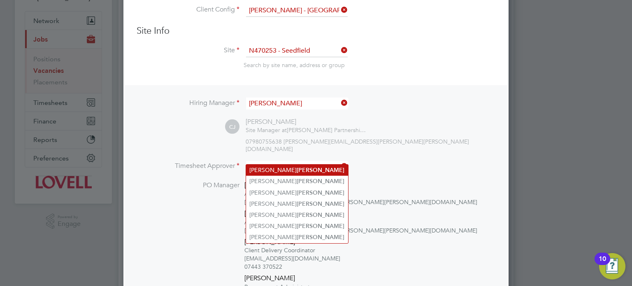
scroll to position [72, 0]
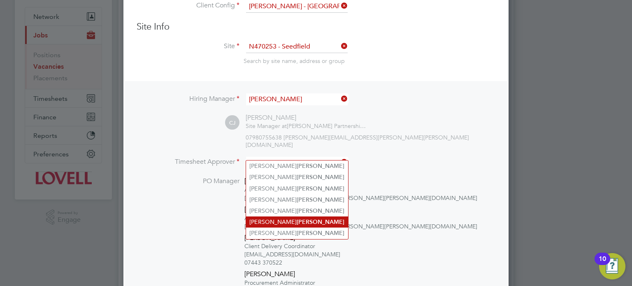
click at [268, 224] on li "Carl Jones" at bounding box center [297, 221] width 102 height 11
type input "Carl Jones"
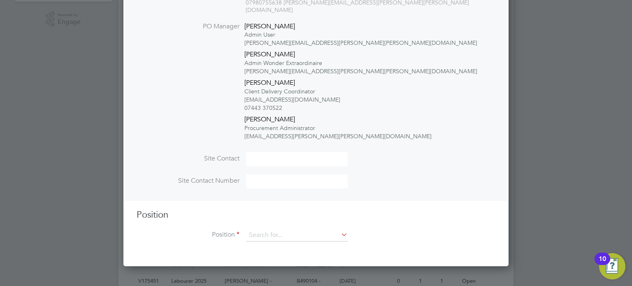
scroll to position [320, 0]
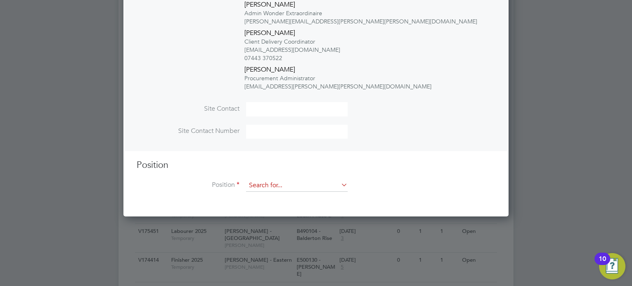
click at [278, 179] on input at bounding box center [297, 185] width 102 height 12
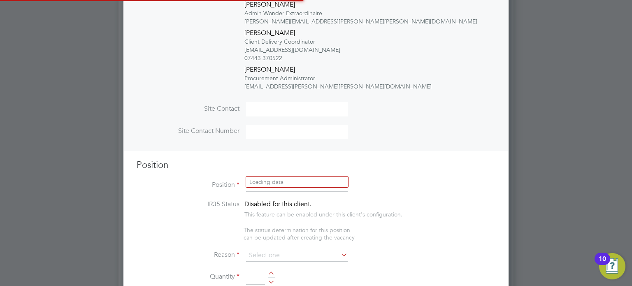
scroll to position [1382, 386]
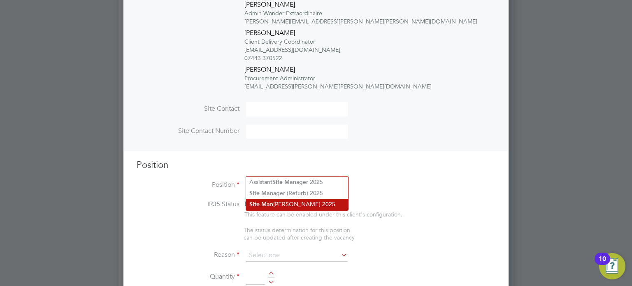
click at [287, 201] on li "Site Man ager NB 2025" at bounding box center [297, 204] width 102 height 11
type input "Site Manager NB 2025"
type textarea "Experienced in supervision of new build housing projects. Full understanding of…"
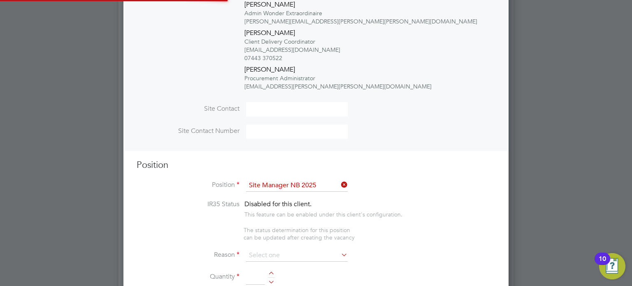
scroll to position [24, 43]
click at [279, 249] on input at bounding box center [297, 255] width 102 height 12
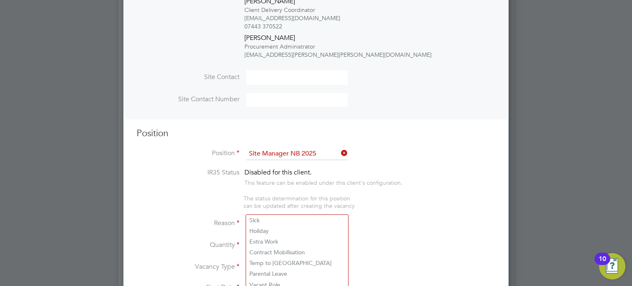
scroll to position [352, 0]
click at [307, 147] on input "Site Manager NB 2025" at bounding box center [297, 153] width 102 height 12
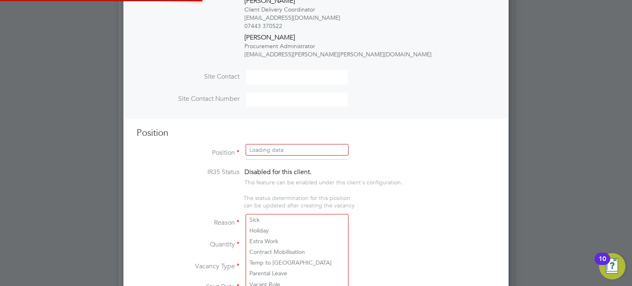
scroll to position [24, 43]
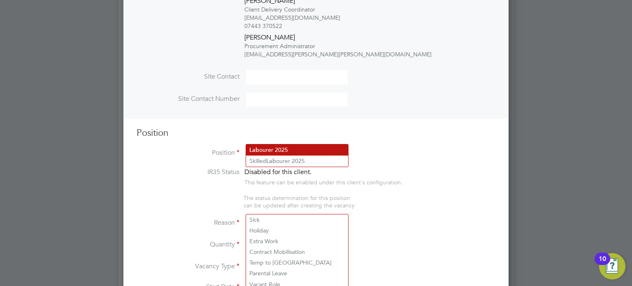
click at [304, 145] on li "Lab ourer 2025" at bounding box center [297, 149] width 102 height 11
type input "Labourer 2025"
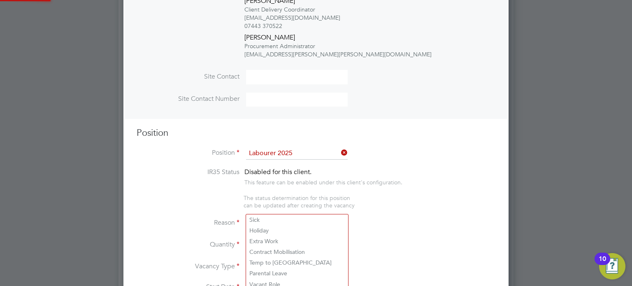
type textarea "Sweeping site, removing rubbish, unloading and transporting material, equipment…"
click at [272, 240] on li "Extra Work" at bounding box center [297, 241] width 102 height 11
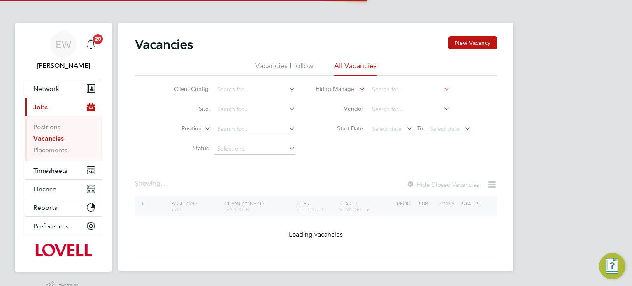
click at [470, 34] on div "Vacancies New Vacancy Vacancies I follow All Vacancies Client Config Site Posit…" at bounding box center [315, 147] width 395 height 248
click at [467, 41] on button "New Vacancy" at bounding box center [472, 42] width 49 height 13
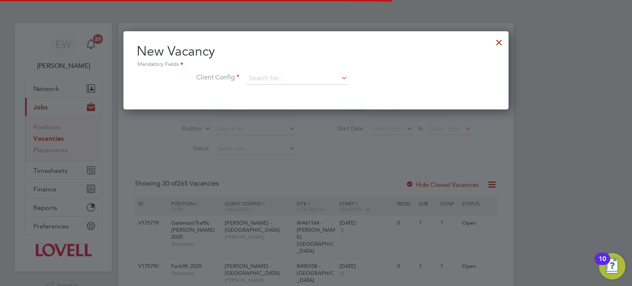
scroll to position [78, 386]
click at [283, 72] on input at bounding box center [297, 78] width 102 height 12
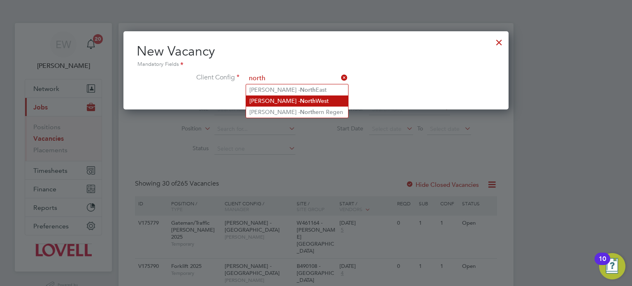
click at [294, 96] on li "[PERSON_NAME] - [GEOGRAPHIC_DATA]" at bounding box center [297, 100] width 102 height 11
type input "[PERSON_NAME] - [GEOGRAPHIC_DATA]"
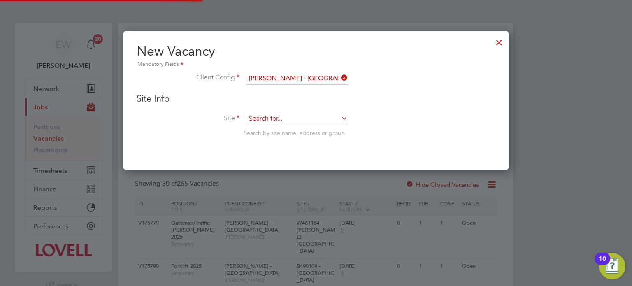
click at [286, 121] on input at bounding box center [297, 119] width 102 height 12
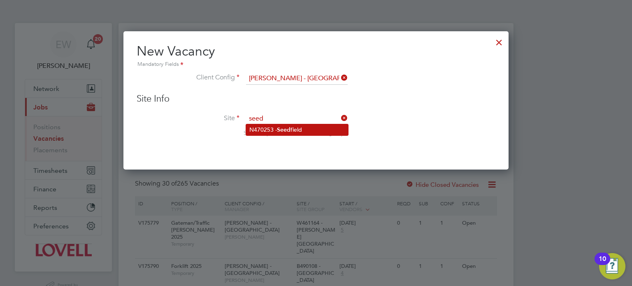
click at [289, 128] on b "Seed" at bounding box center [284, 129] width 14 height 7
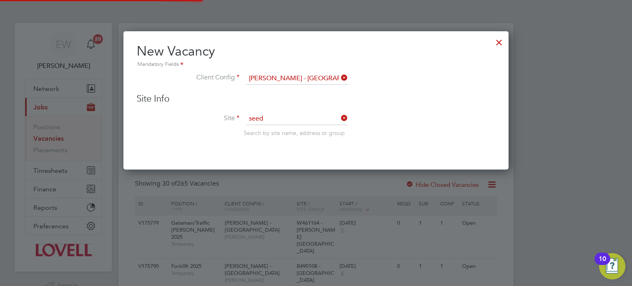
type input "N470253 - Seedfield"
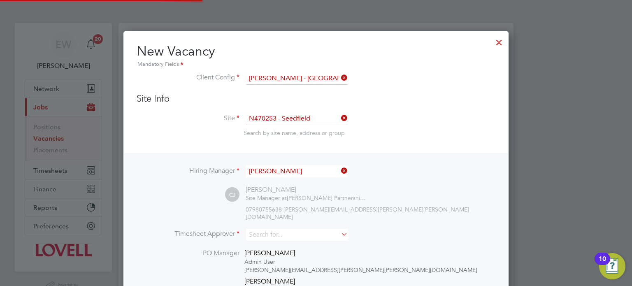
scroll to position [454, 386]
click at [284, 229] on input at bounding box center [297, 235] width 102 height 12
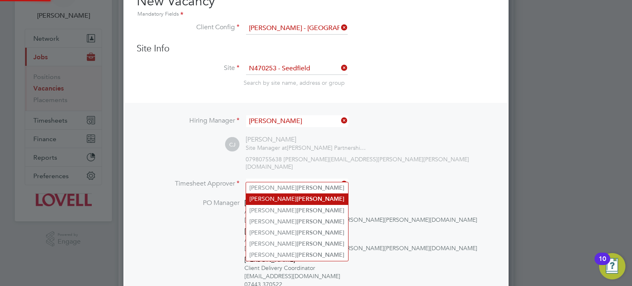
scroll to position [56, 0]
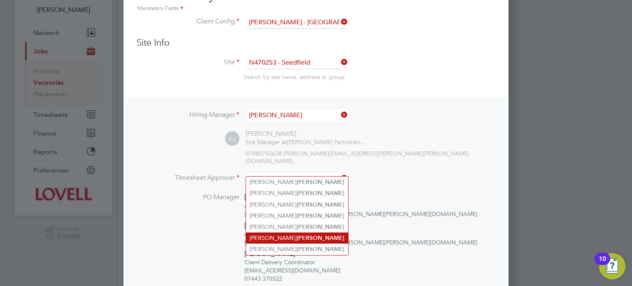
click at [297, 236] on b "[PERSON_NAME]" at bounding box center [321, 238] width 48 height 7
type input "[PERSON_NAME]"
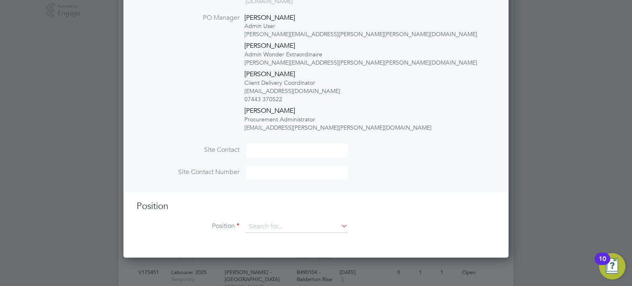
scroll to position [373, 0]
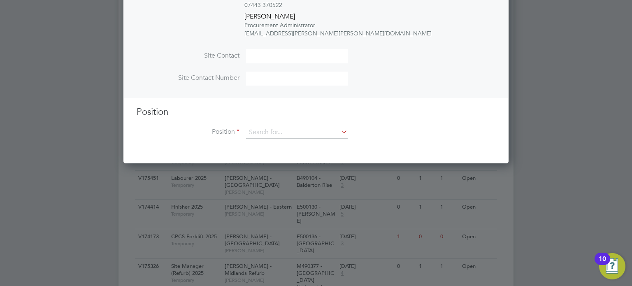
click at [293, 110] on div "Position Position" at bounding box center [316, 126] width 359 height 41
click at [291, 126] on input at bounding box center [297, 132] width 102 height 12
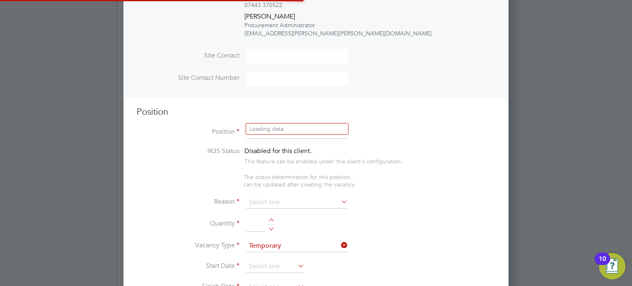
scroll to position [1382, 386]
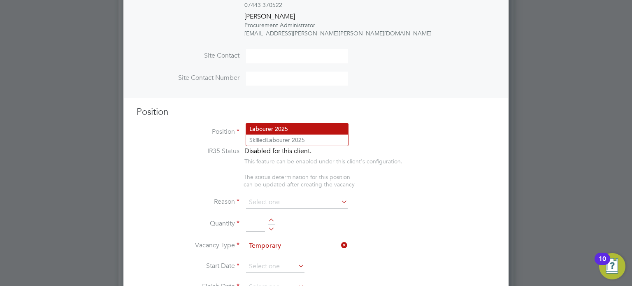
click at [300, 132] on li "Lab ourer 2025" at bounding box center [297, 128] width 102 height 11
type input "Labourer 2025"
type textarea "Sweeping site, removing rubbish, unloading and transporting material, equipment…"
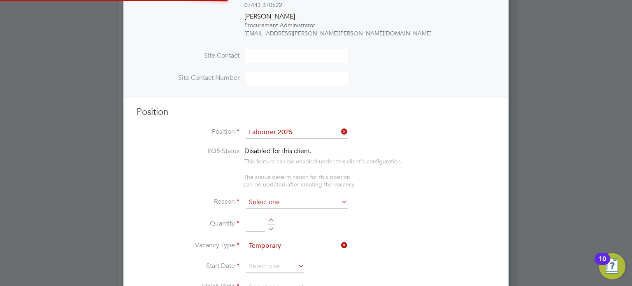
scroll to position [24, 43]
click at [288, 196] on input at bounding box center [297, 202] width 102 height 12
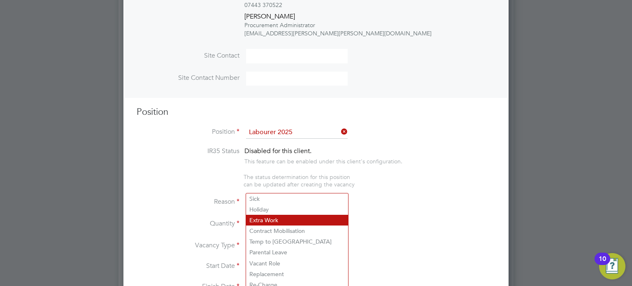
click at [279, 218] on li "Extra Work" at bounding box center [297, 220] width 102 height 11
type input "Extra Work"
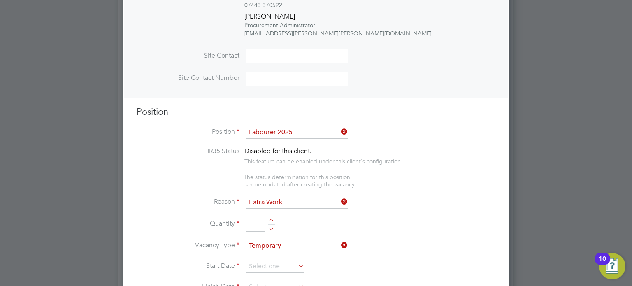
click at [271, 225] on div at bounding box center [271, 228] width 7 height 6
type input "1"
click at [260, 260] on input at bounding box center [275, 266] width 58 height 12
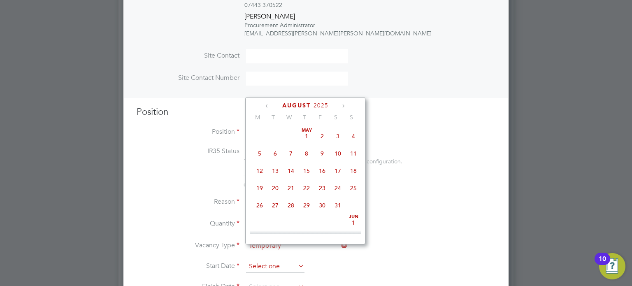
scroll to position [329, 0]
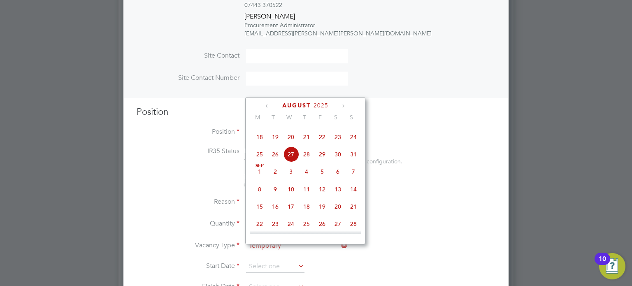
click at [328, 162] on span "29" at bounding box center [322, 154] width 16 height 16
type input "[DATE]"
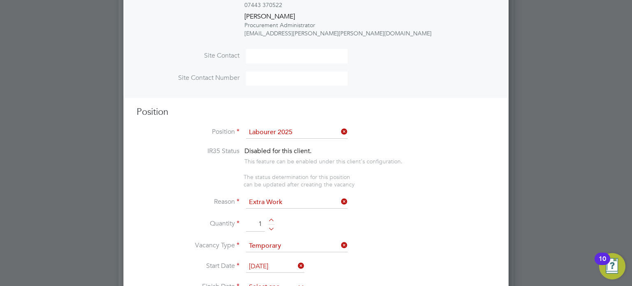
click at [277, 281] on input at bounding box center [275, 287] width 58 height 12
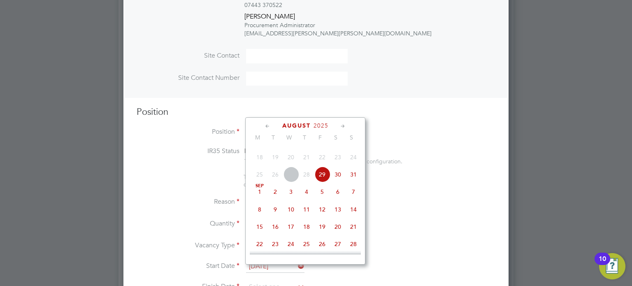
click at [318, 200] on span "5" at bounding box center [322, 192] width 16 height 16
type input "[DATE]"
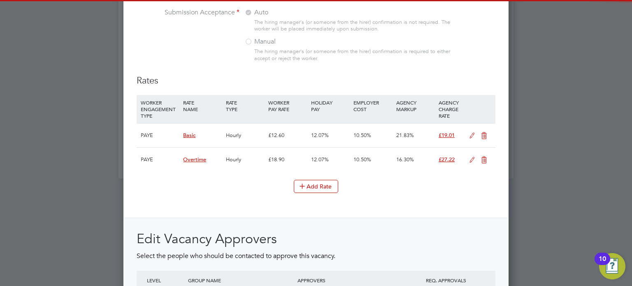
scroll to position [1249, 0]
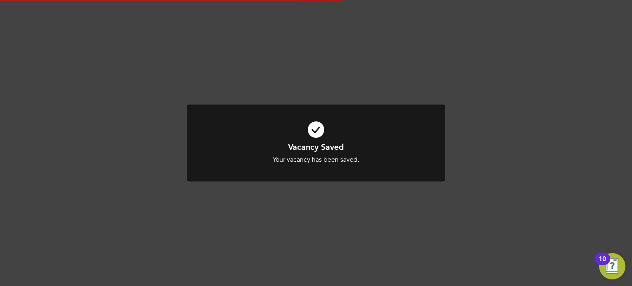
scroll to position [504, 0]
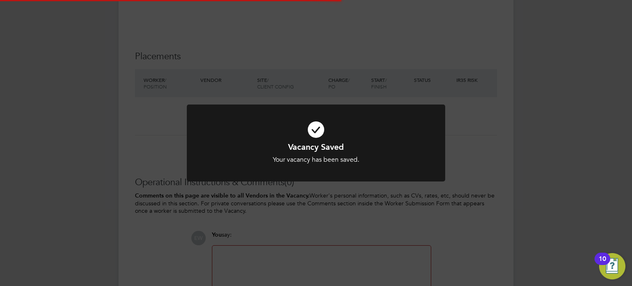
click at [566, 138] on div "Vacancy Saved Your vacancy has been saved. Cancel Okay" at bounding box center [316, 143] width 632 height 286
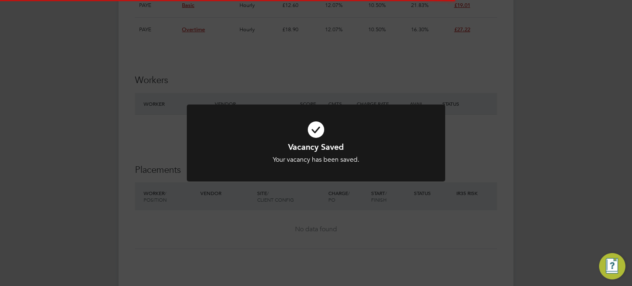
scroll to position [0, 0]
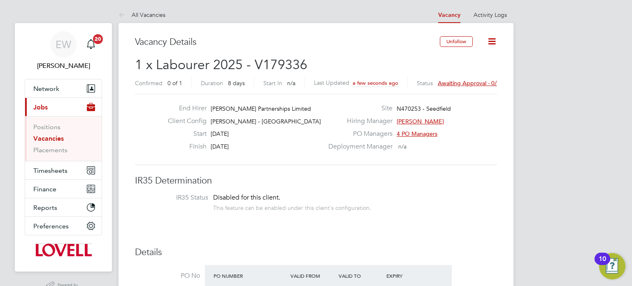
click at [44, 135] on link "Vacancies" at bounding box center [48, 139] width 30 height 8
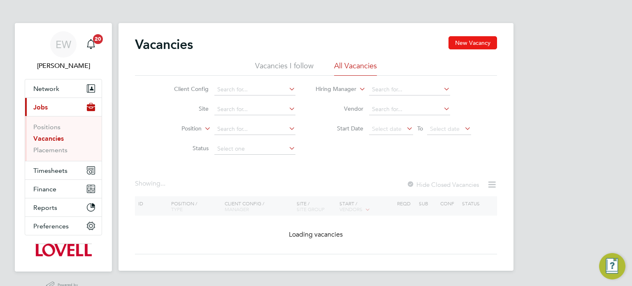
click at [473, 39] on button "New Vacancy" at bounding box center [472, 42] width 49 height 13
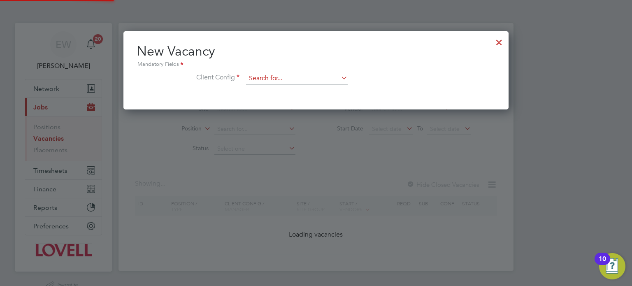
click at [277, 77] on input at bounding box center [297, 78] width 102 height 12
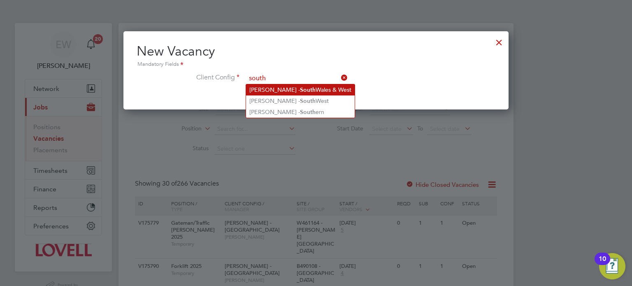
click at [295, 93] on li "[PERSON_NAME] - [GEOGRAPHIC_DATA]" at bounding box center [300, 89] width 109 height 11
type input "[PERSON_NAME] - [GEOGRAPHIC_DATA]"
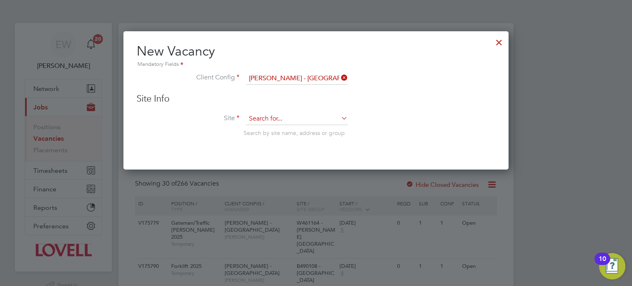
click at [283, 118] on input at bounding box center [297, 119] width 102 height 12
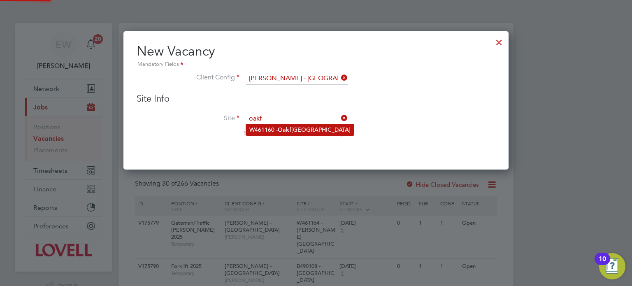
click at [290, 127] on b "Oakf" at bounding box center [285, 129] width 14 height 7
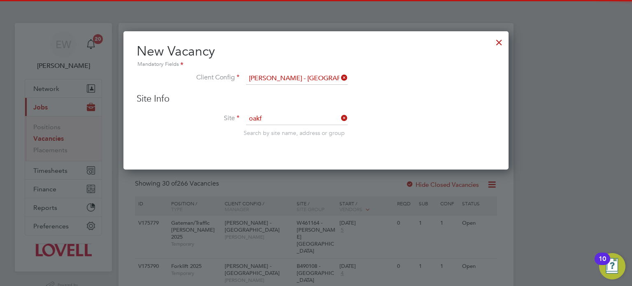
type input "W461160 - [GEOGRAPHIC_DATA]"
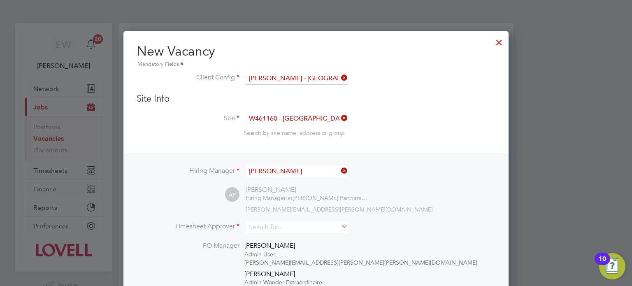
click at [291, 171] on input "[PERSON_NAME]" at bounding box center [297, 171] width 102 height 12
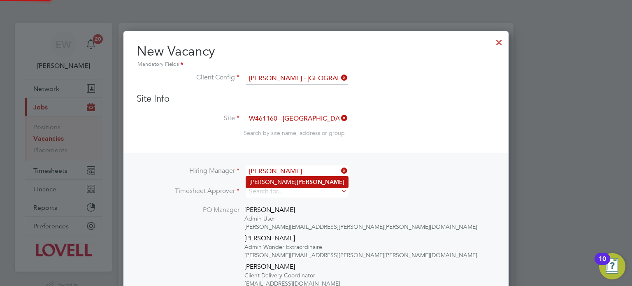
click at [297, 178] on li "[PERSON_NAME]" at bounding box center [297, 182] width 102 height 11
type input "[PERSON_NAME]"
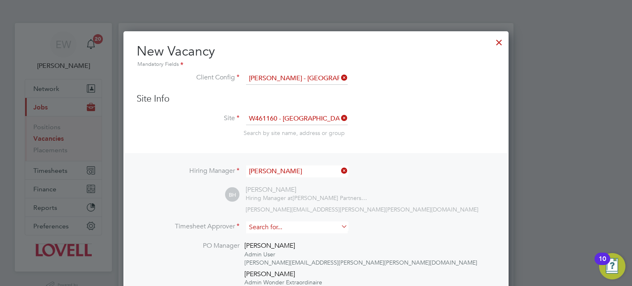
click at [283, 228] on input at bounding box center [297, 227] width 102 height 12
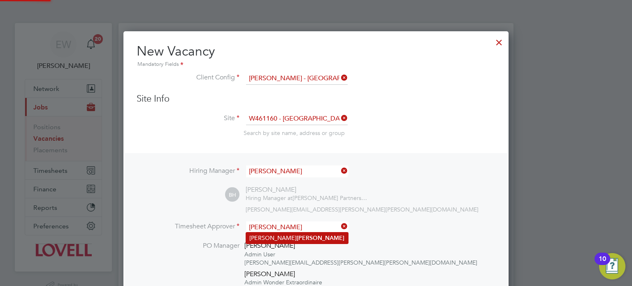
click at [297, 235] on b "[PERSON_NAME]" at bounding box center [321, 238] width 48 height 7
type input "[PERSON_NAME]"
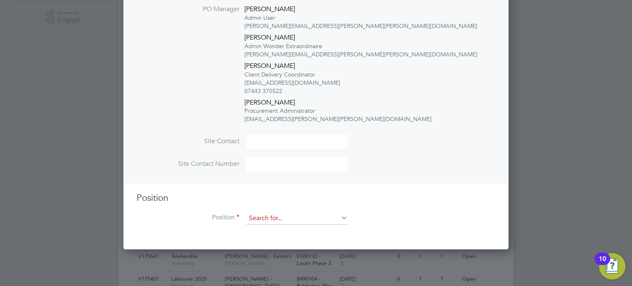
click at [288, 216] on input at bounding box center [297, 218] width 102 height 12
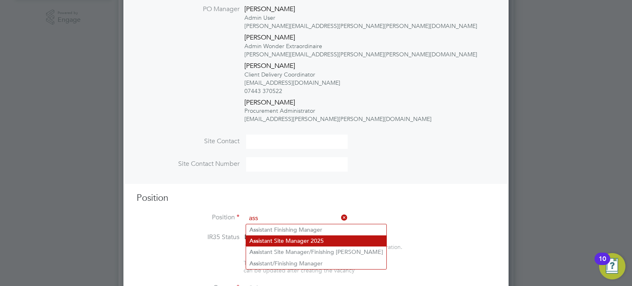
click at [302, 241] on li "Ass istant Site Manager 2025" at bounding box center [316, 240] width 140 height 11
type input "Assistant Site Manager 2025"
type textarea "Assistant Site Manager"
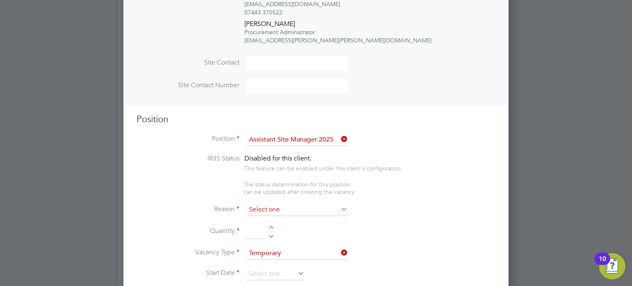
click at [278, 211] on input at bounding box center [297, 210] width 102 height 12
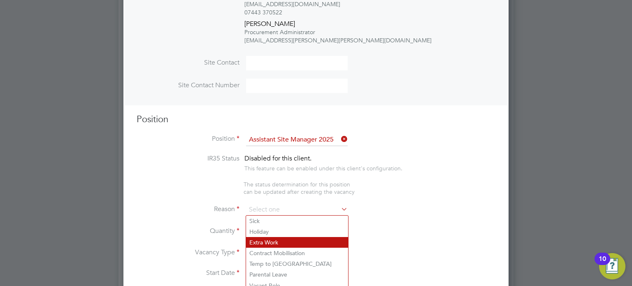
click at [274, 241] on li "Extra Work" at bounding box center [297, 242] width 102 height 11
type input "Extra Work"
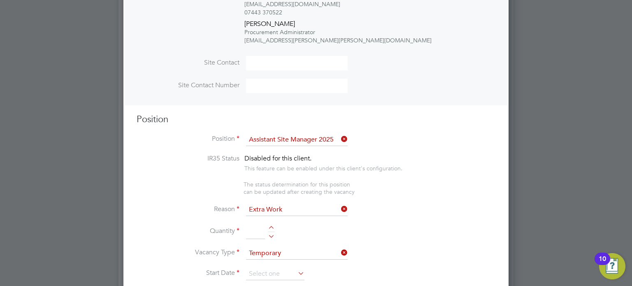
click at [271, 235] on div at bounding box center [271, 235] width 7 height 6
type input "1"
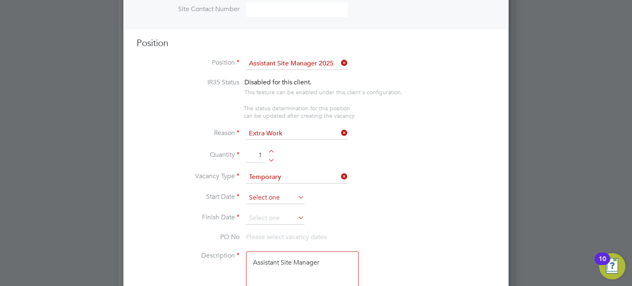
click at [260, 199] on input at bounding box center [275, 198] width 58 height 12
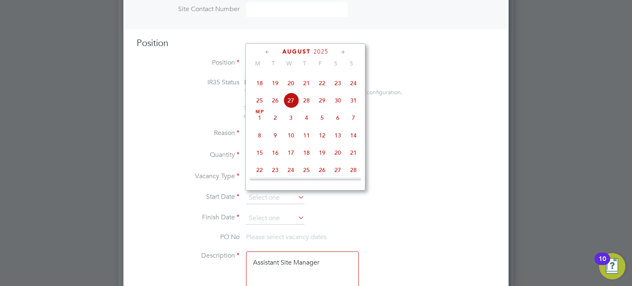
click at [307, 108] on span "28" at bounding box center [307, 101] width 16 height 16
type input "[DATE]"
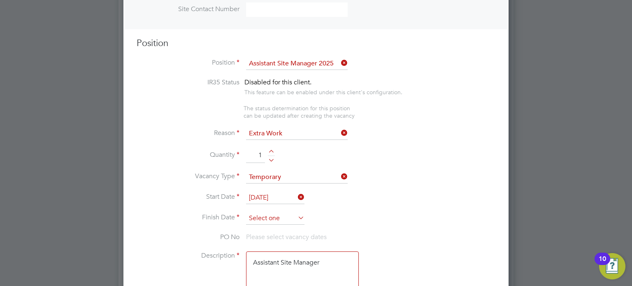
click at [267, 216] on input at bounding box center [275, 218] width 58 height 12
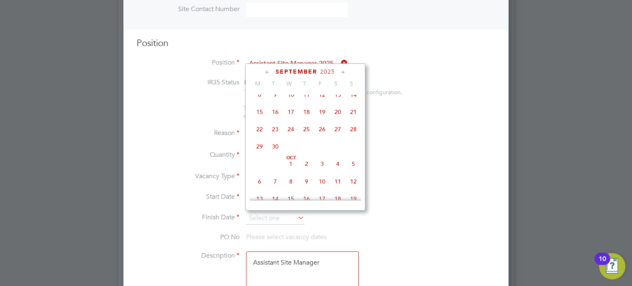
click at [322, 172] on span "3" at bounding box center [322, 164] width 16 height 16
type input "[DATE]"
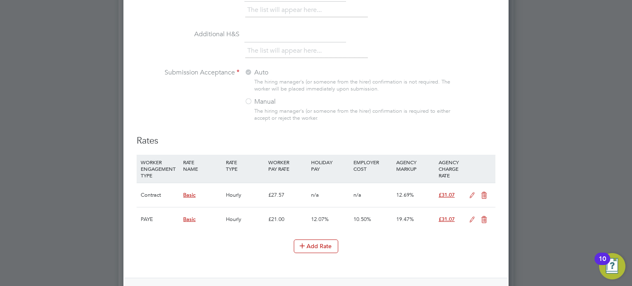
scroll to position [1284, 0]
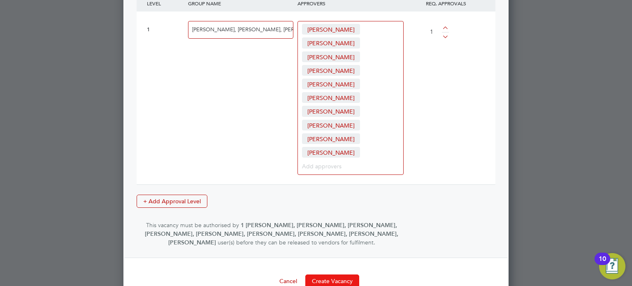
click at [335, 274] on button "Create Vacancy" at bounding box center [332, 280] width 54 height 13
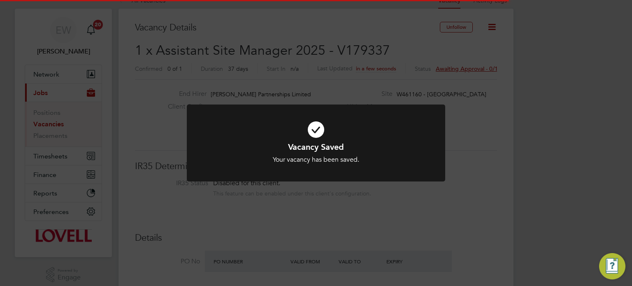
scroll to position [4, 4]
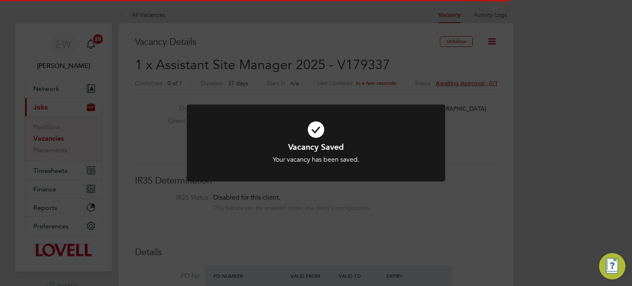
click at [530, 184] on div "Vacancy Saved Your vacancy has been saved. Cancel Okay" at bounding box center [316, 143] width 632 height 286
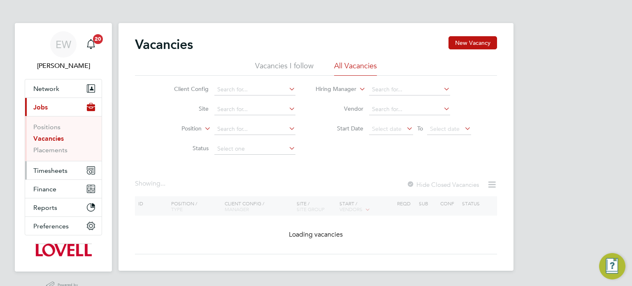
click at [52, 172] on span "Timesheets" at bounding box center [50, 171] width 34 height 8
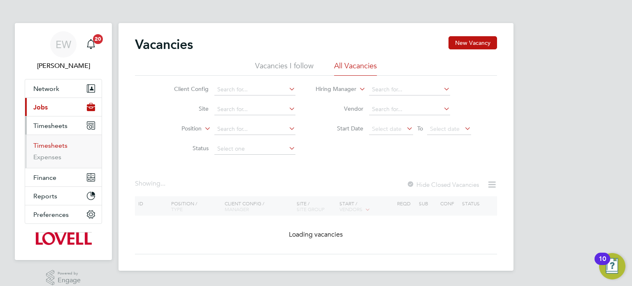
click at [47, 144] on link "Timesheets" at bounding box center [50, 146] width 34 height 8
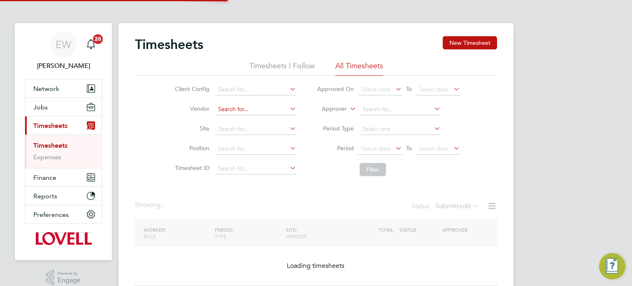
click at [254, 105] on input at bounding box center [255, 110] width 81 height 12
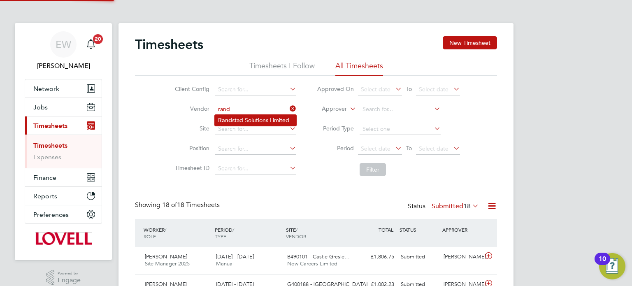
click at [267, 123] on li "Rand stad Solutions Limited" at bounding box center [255, 120] width 81 height 11
type input "Randstad Solutions Limited"
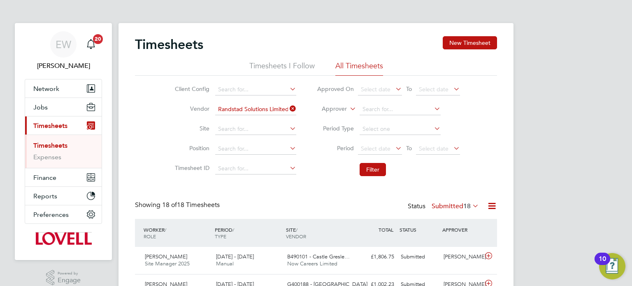
click at [378, 157] on li "Period Select date To Select date" at bounding box center [389, 149] width 164 height 20
click at [377, 152] on span "Select date" at bounding box center [380, 149] width 44 height 11
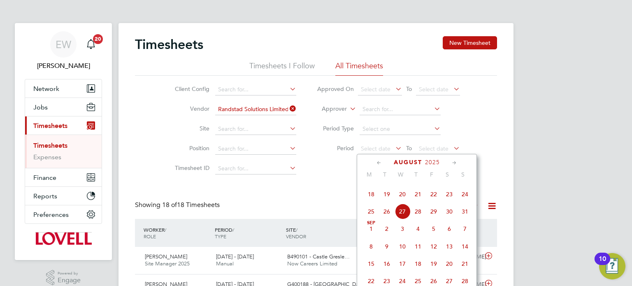
click at [452, 185] on span "16" at bounding box center [449, 177] width 16 height 16
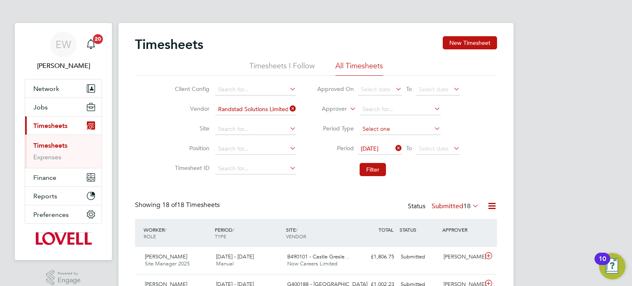
click at [431, 130] on input at bounding box center [400, 129] width 81 height 12
click at [463, 144] on li "Period 16 Aug 2025 To Select date" at bounding box center [389, 149] width 164 height 20
click at [443, 146] on span "Select date" at bounding box center [434, 148] width 30 height 7
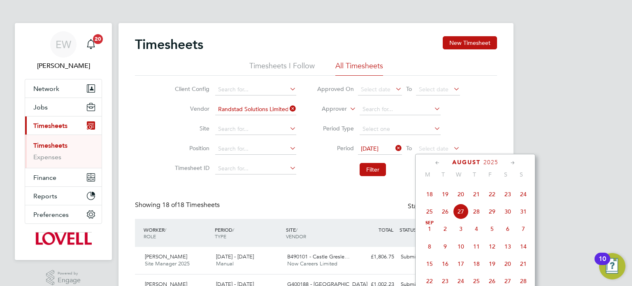
click at [493, 202] on span "22" at bounding box center [492, 194] width 16 height 16
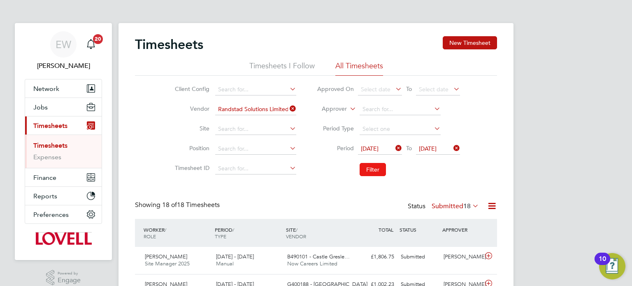
click at [370, 170] on button "Filter" at bounding box center [373, 169] width 26 height 13
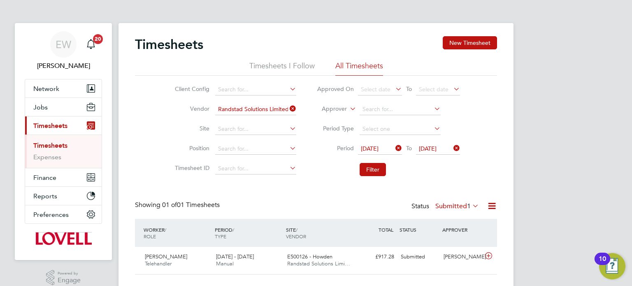
click at [455, 202] on label "Submitted 1" at bounding box center [457, 206] width 44 height 8
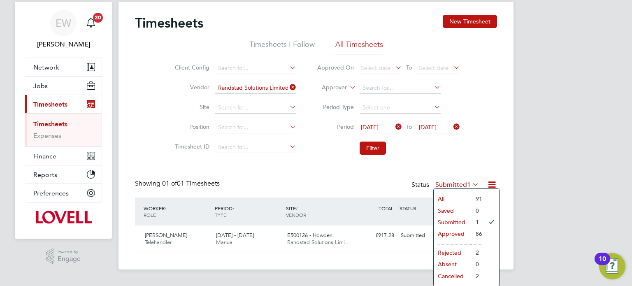
click at [455, 188] on label "Submitted 1" at bounding box center [457, 185] width 44 height 8
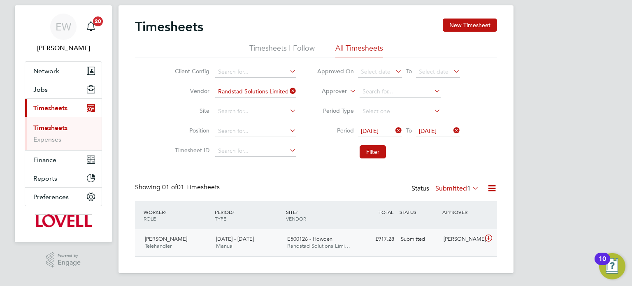
click at [376, 252] on div "Darren Knott Telehandler 16 - 22 Aug 2025 16 - 22 Aug 2025 Manual E500126 - How…" at bounding box center [316, 242] width 362 height 27
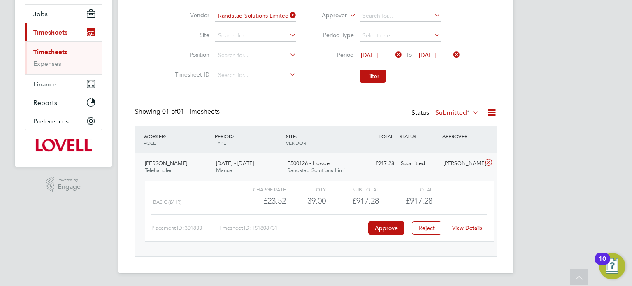
click at [460, 228] on link "View Details" at bounding box center [467, 227] width 30 height 7
click at [448, 107] on div "Status Submitted 1" at bounding box center [445, 113] width 69 height 12
click at [451, 110] on label "Submitted 1" at bounding box center [457, 113] width 44 height 8
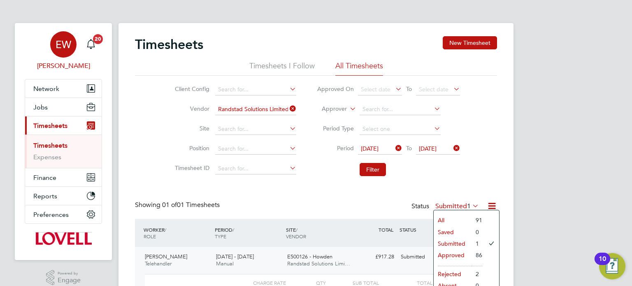
click at [58, 55] on div "EW" at bounding box center [63, 44] width 26 height 26
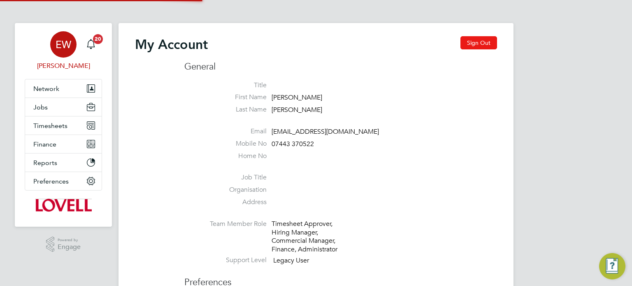
type input "[EMAIL_ADDRESS][DOMAIN_NAME]"
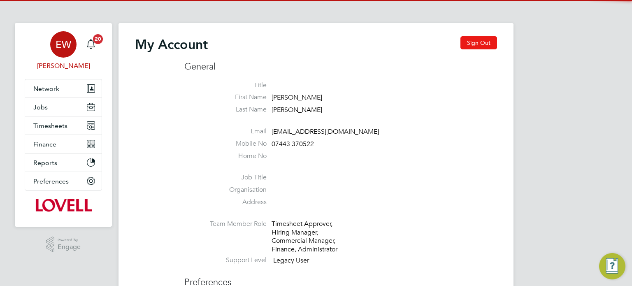
click at [472, 46] on button "Sign Out" at bounding box center [478, 42] width 37 height 13
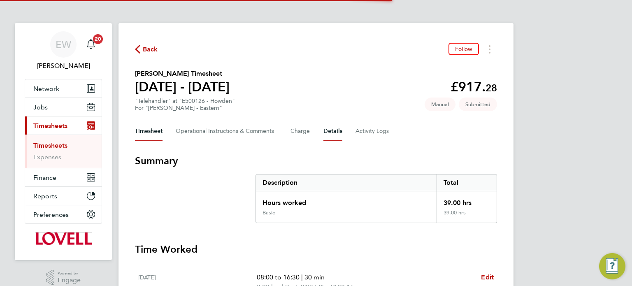
click at [328, 130] on button "Details" at bounding box center [332, 131] width 19 height 20
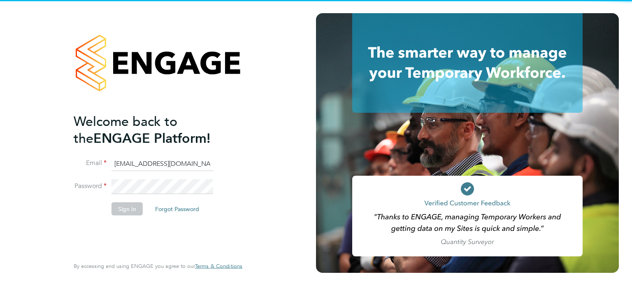
click at [136, 173] on li "Email [EMAIL_ADDRESS][DOMAIN_NAME]" at bounding box center [154, 167] width 160 height 23
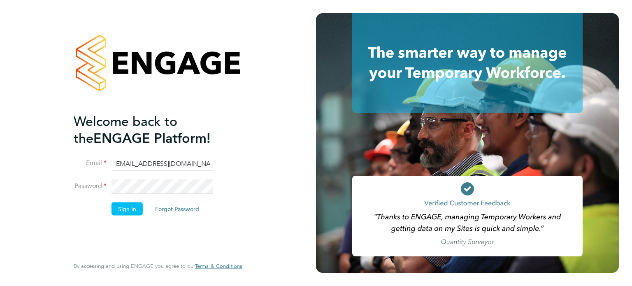
click at [156, 155] on ng-template "Welcome back to the ENGAGE Platform! Email [EMAIL_ADDRESS][DOMAIN_NAME] Passwor…" at bounding box center [154, 168] width 160 height 111
click at [167, 164] on input "[EMAIL_ADDRESS][DOMAIN_NAME]" at bounding box center [163, 163] width 102 height 15
type input "[EMAIL_ADDRESS][PERSON_NAME][DOMAIN_NAME]"
click at [127, 208] on button "Sign In" at bounding box center [127, 208] width 31 height 13
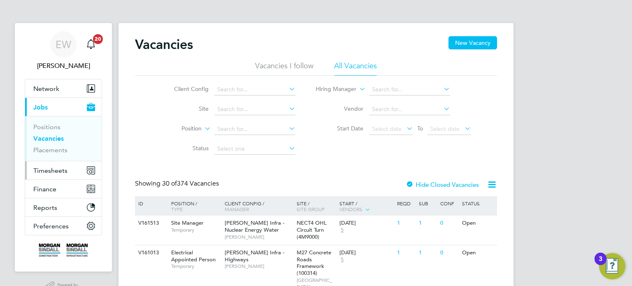
click at [59, 169] on span "Timesheets" at bounding box center [50, 171] width 34 height 8
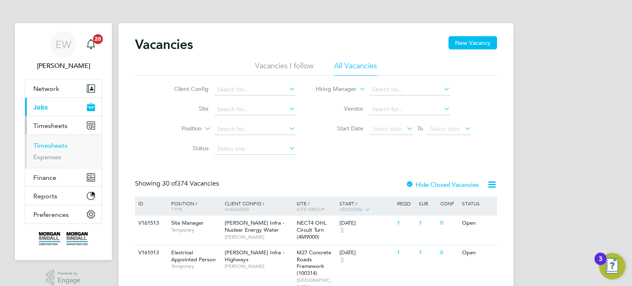
click at [50, 143] on link "Timesheets" at bounding box center [50, 146] width 34 height 8
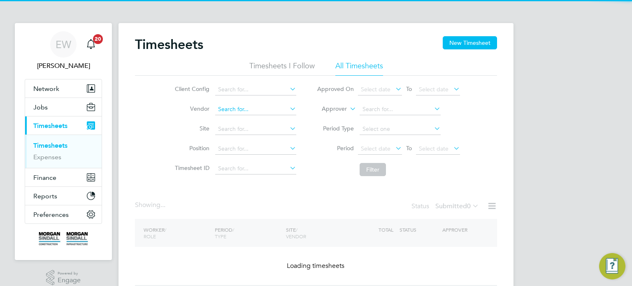
click at [245, 108] on input at bounding box center [255, 110] width 81 height 12
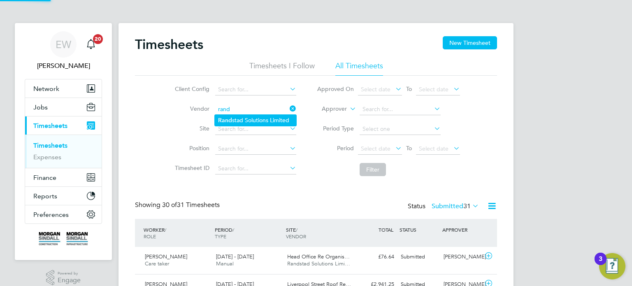
click at [250, 116] on li "Rand stad Solutions Limited" at bounding box center [255, 120] width 81 height 11
type input "Randstad Solutions Limited"
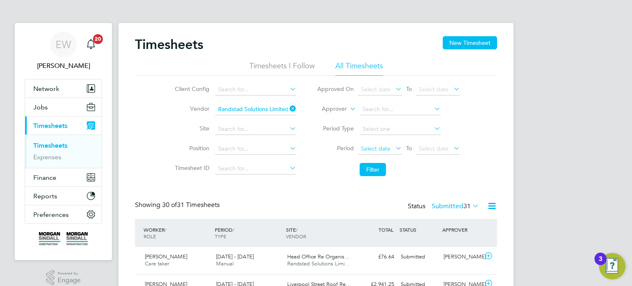
click at [380, 146] on span "Select date" at bounding box center [376, 148] width 30 height 7
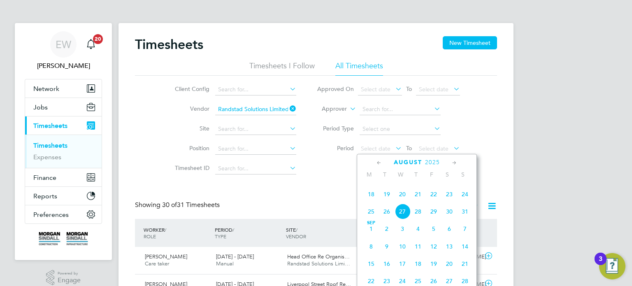
click at [451, 185] on span "16" at bounding box center [449, 177] width 16 height 16
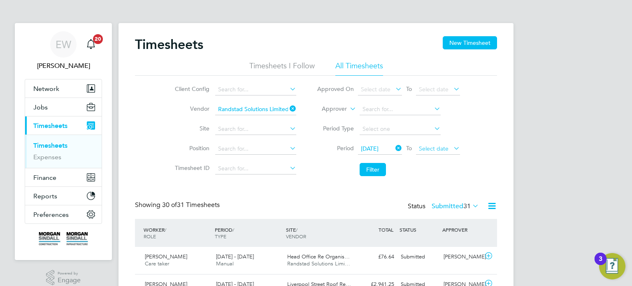
click at [441, 153] on span "Select date" at bounding box center [438, 149] width 44 height 11
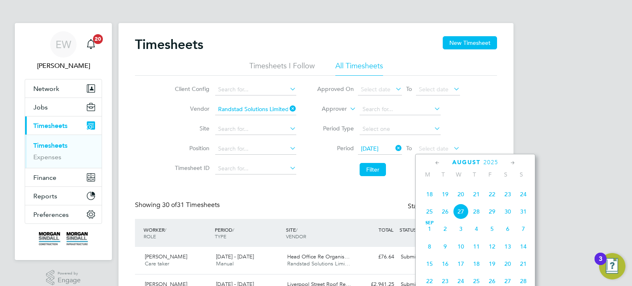
click at [492, 202] on span "22" at bounding box center [492, 194] width 16 height 16
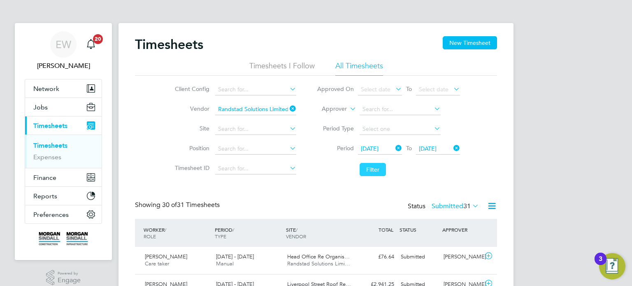
click at [380, 167] on button "Filter" at bounding box center [373, 169] width 26 height 13
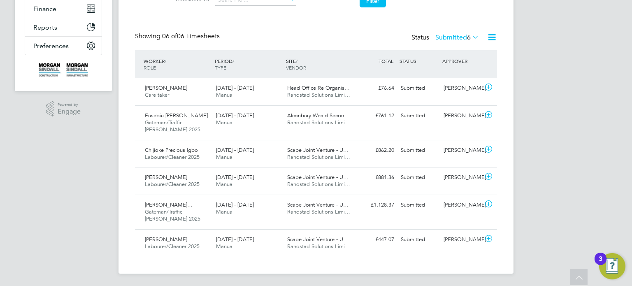
click at [451, 38] on label "Submitted 6" at bounding box center [457, 37] width 44 height 8
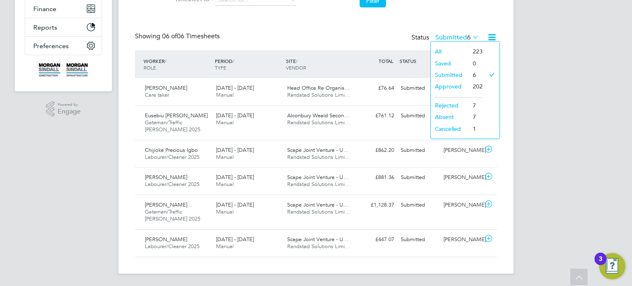
click at [548, 75] on div "EW Emma Wells Notifications 20 Applications: Network Team Members Businesses Si…" at bounding box center [316, 58] width 632 height 455
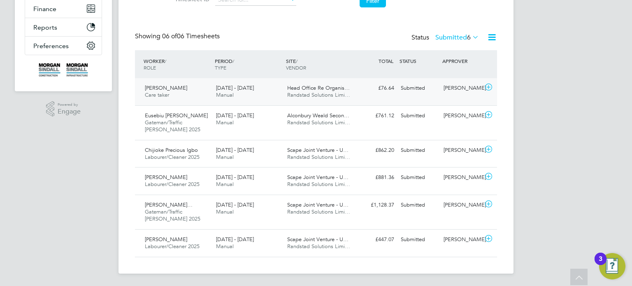
click at [462, 86] on div "Ken Oldham" at bounding box center [461, 88] width 43 height 14
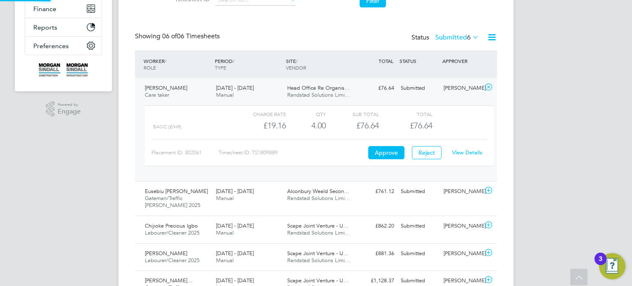
click at [462, 87] on div "Ken Oldham" at bounding box center [461, 88] width 43 height 14
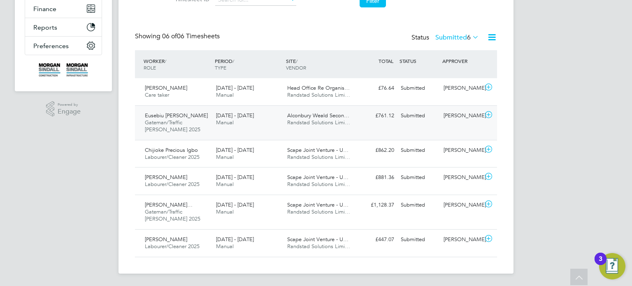
click at [415, 121] on div "Submitted" at bounding box center [418, 116] width 43 height 14
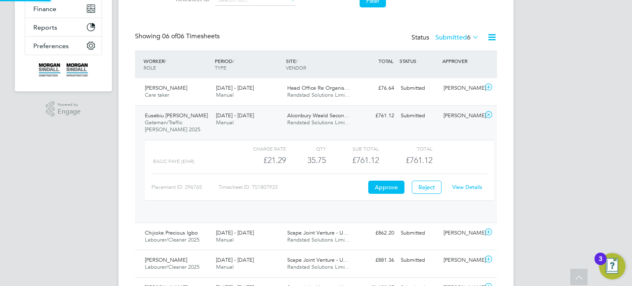
click at [415, 121] on div "Submitted" at bounding box center [418, 116] width 43 height 14
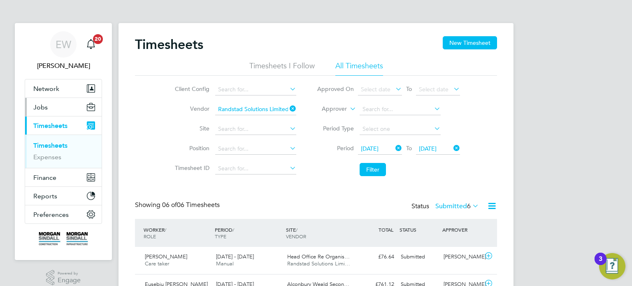
click at [46, 107] on span "Jobs" at bounding box center [40, 107] width 14 height 8
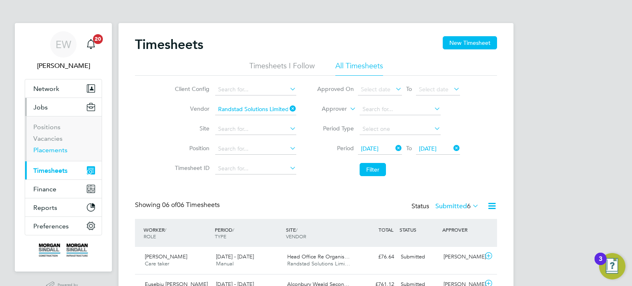
click at [58, 150] on link "Placements" at bounding box center [50, 150] width 34 height 8
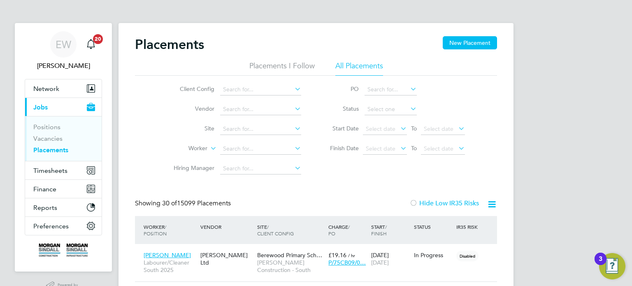
scroll to position [31, 72]
click at [33, 85] on span "Network" at bounding box center [46, 89] width 26 height 8
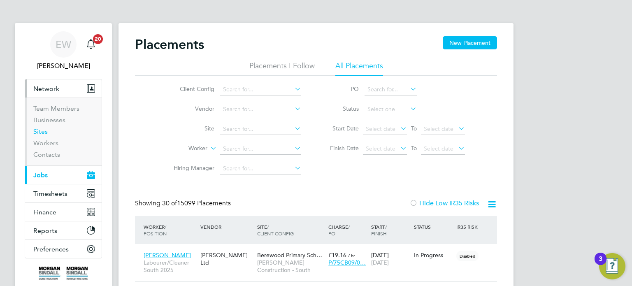
click at [40, 133] on link "Sites" at bounding box center [40, 132] width 14 height 8
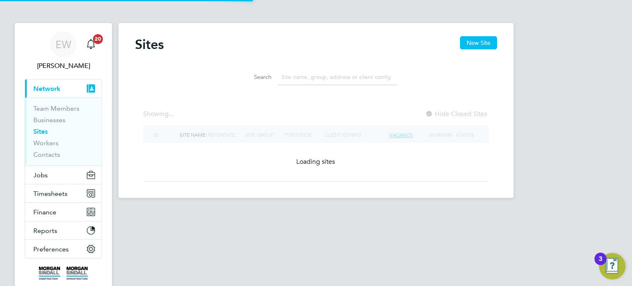
click at [290, 81] on input at bounding box center [337, 77] width 120 height 16
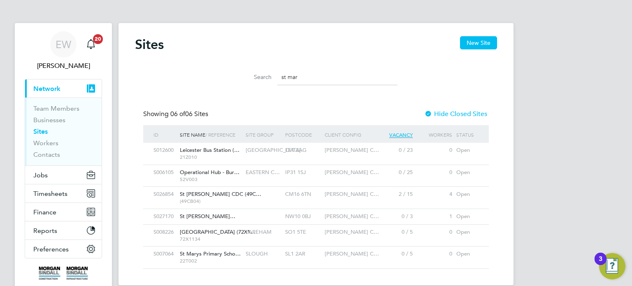
type input "st mar"
click at [321, 199] on div "CM16 6TN" at bounding box center [302, 194] width 39 height 15
click at [44, 181] on button "Jobs" at bounding box center [63, 175] width 77 height 18
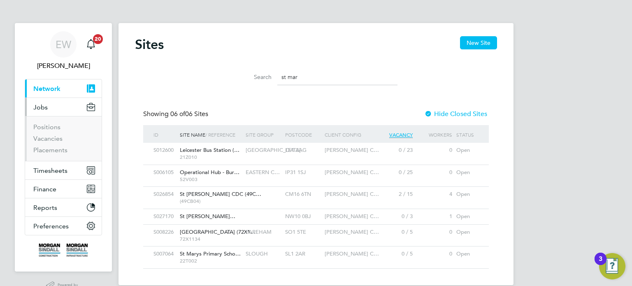
click at [57, 154] on ul "Positions Vacancies Placements" at bounding box center [63, 138] width 77 height 45
click at [58, 148] on link "Placements" at bounding box center [50, 150] width 34 height 8
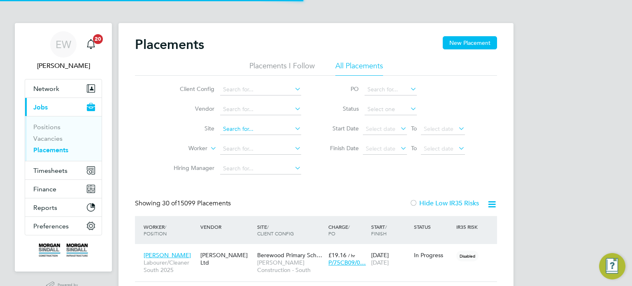
click at [237, 128] on input at bounding box center [260, 129] width 81 height 12
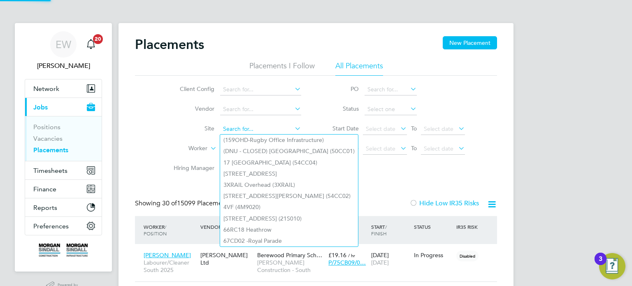
scroll to position [31, 72]
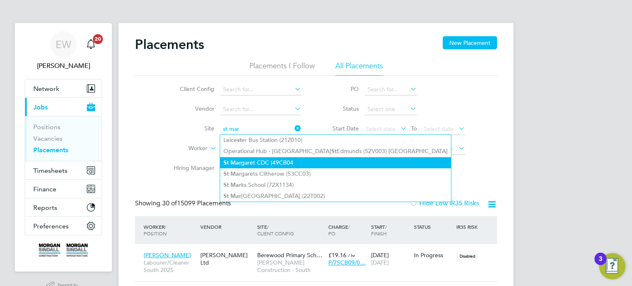
click at [271, 163] on li "St Mar garet CDC (49CB04" at bounding box center [335, 162] width 231 height 11
type input "St [PERSON_NAME] CDC (49CB04"
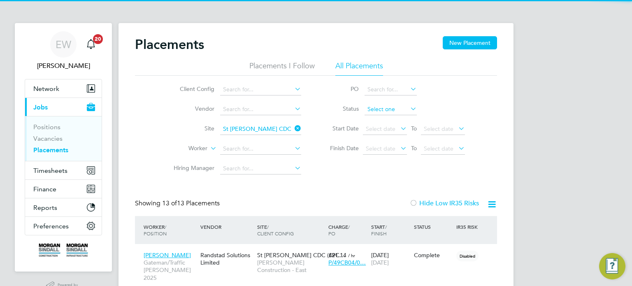
click at [384, 105] on input at bounding box center [391, 110] width 52 height 12
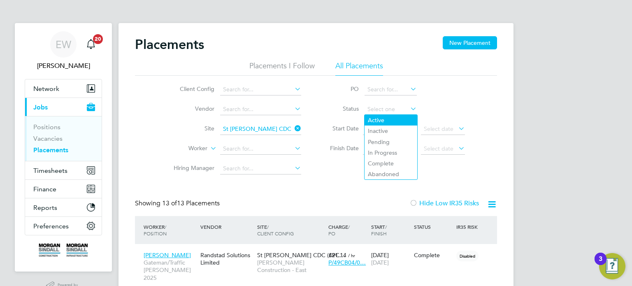
click at [381, 116] on li "Active" at bounding box center [391, 120] width 53 height 11
type input "Active"
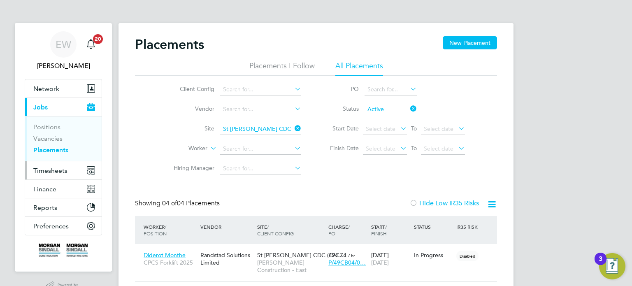
click at [49, 165] on button "Timesheets" at bounding box center [63, 170] width 77 height 18
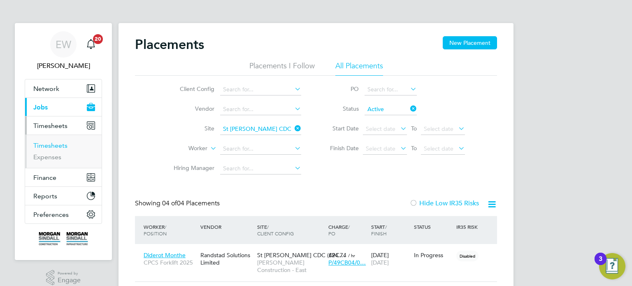
click at [49, 144] on link "Timesheets" at bounding box center [50, 146] width 34 height 8
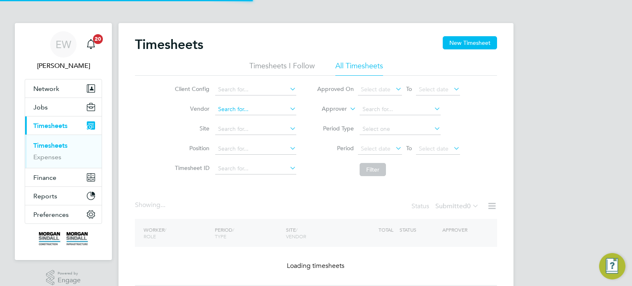
click at [241, 108] on input at bounding box center [255, 110] width 81 height 12
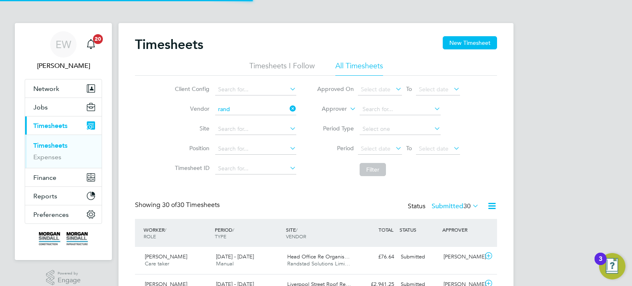
scroll to position [21, 72]
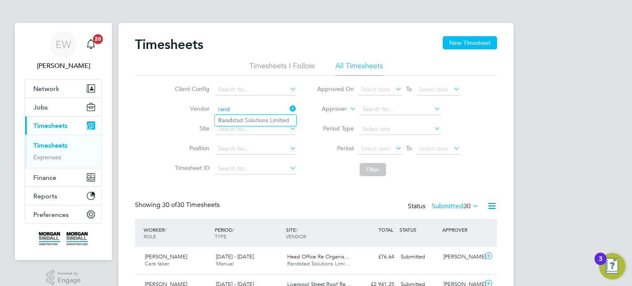
click at [255, 120] on li "Rand stad Solutions Limited" at bounding box center [255, 120] width 81 height 11
type input "Randstad Solutions Limited"
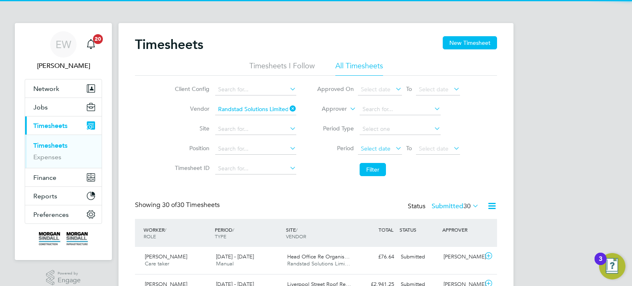
click at [372, 144] on span "Select date" at bounding box center [380, 149] width 44 height 11
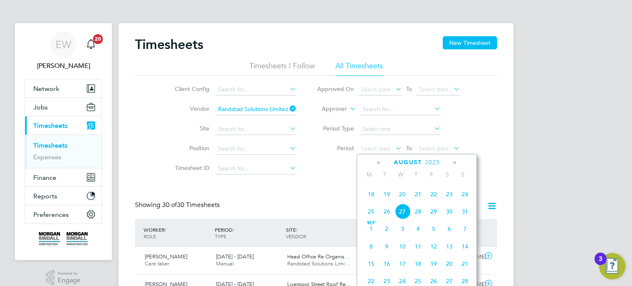
click at [457, 185] on span "17" at bounding box center [465, 177] width 16 height 16
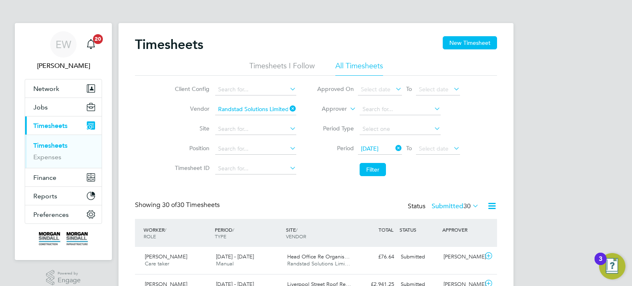
click at [367, 155] on li "Period 17 Aug 2025 To Select date" at bounding box center [389, 149] width 164 height 20
click at [375, 145] on span "17 Aug 2025" at bounding box center [370, 148] width 18 height 7
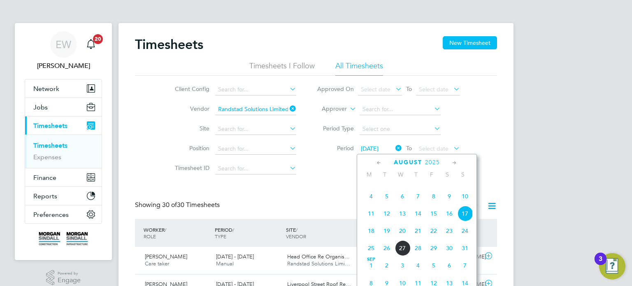
click at [445, 221] on span "16" at bounding box center [449, 214] width 16 height 16
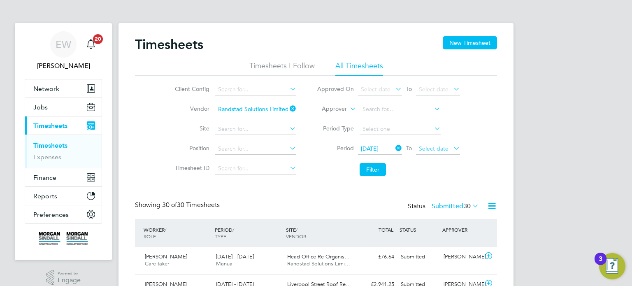
click at [438, 151] on span "Select date" at bounding box center [434, 148] width 30 height 7
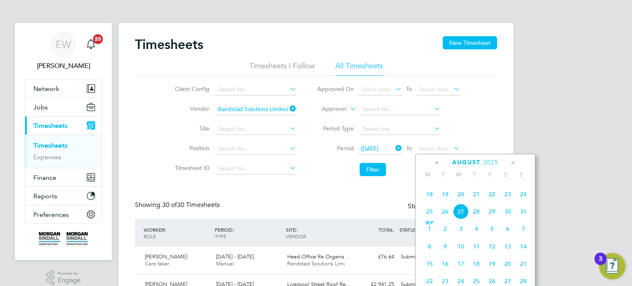
click at [493, 202] on span "22" at bounding box center [492, 194] width 16 height 16
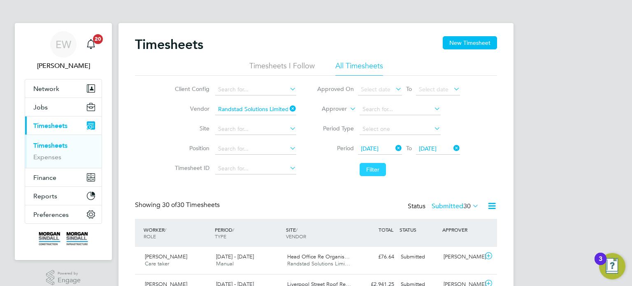
click at [368, 167] on button "Filter" at bounding box center [373, 169] width 26 height 13
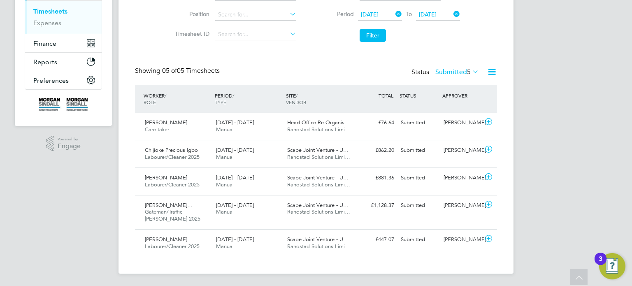
click at [453, 73] on label "Submitted 5" at bounding box center [457, 72] width 44 height 8
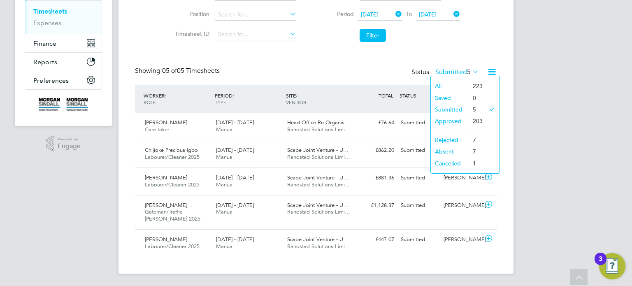
click at [512, 111] on div "Timesheets New Timesheet Timesheets I Follow All Timesheets Client Config Vendo…" at bounding box center [315, 81] width 395 height 385
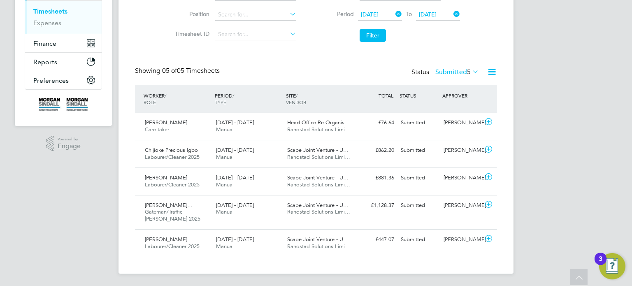
click at [446, 70] on label "Submitted 5" at bounding box center [457, 72] width 44 height 8
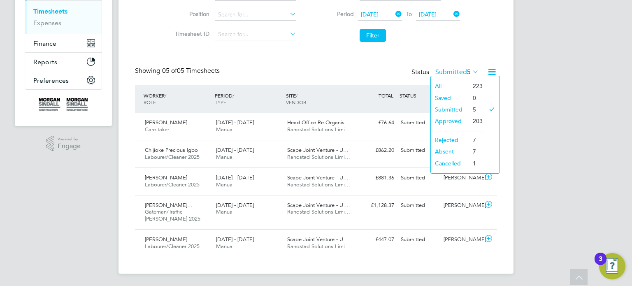
click at [455, 135] on li "Rejected" at bounding box center [450, 140] width 38 height 12
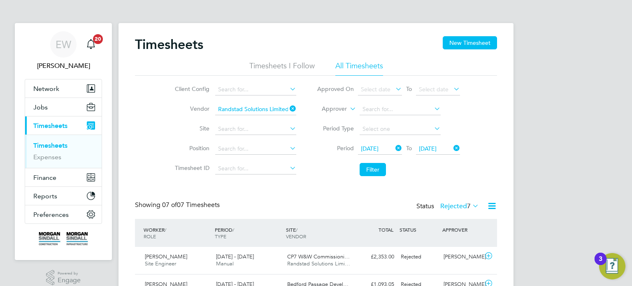
click at [458, 204] on label "Rejected 7" at bounding box center [459, 206] width 39 height 8
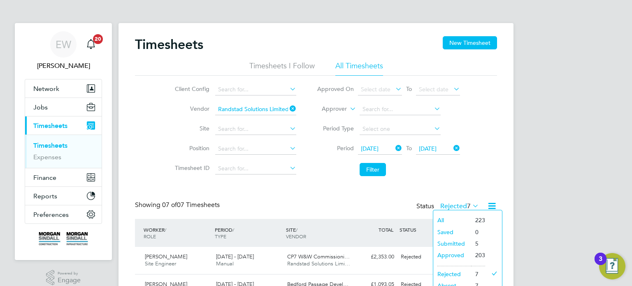
click at [453, 239] on li "Submitted" at bounding box center [452, 244] width 38 height 12
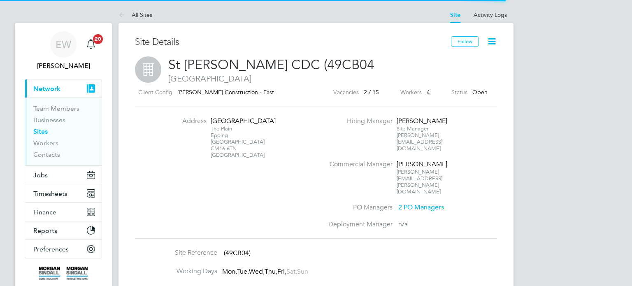
click at [488, 21] on li "Activity Logs" at bounding box center [490, 15] width 33 height 16
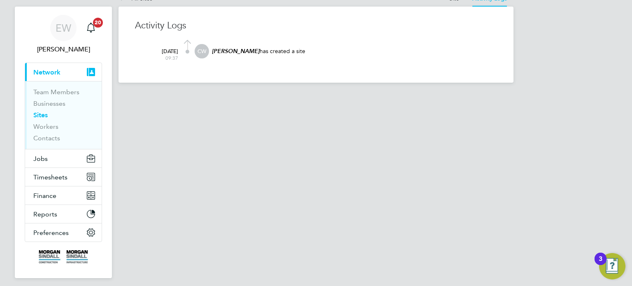
scroll to position [16, 0]
